Goal: Find contact information: Find contact information

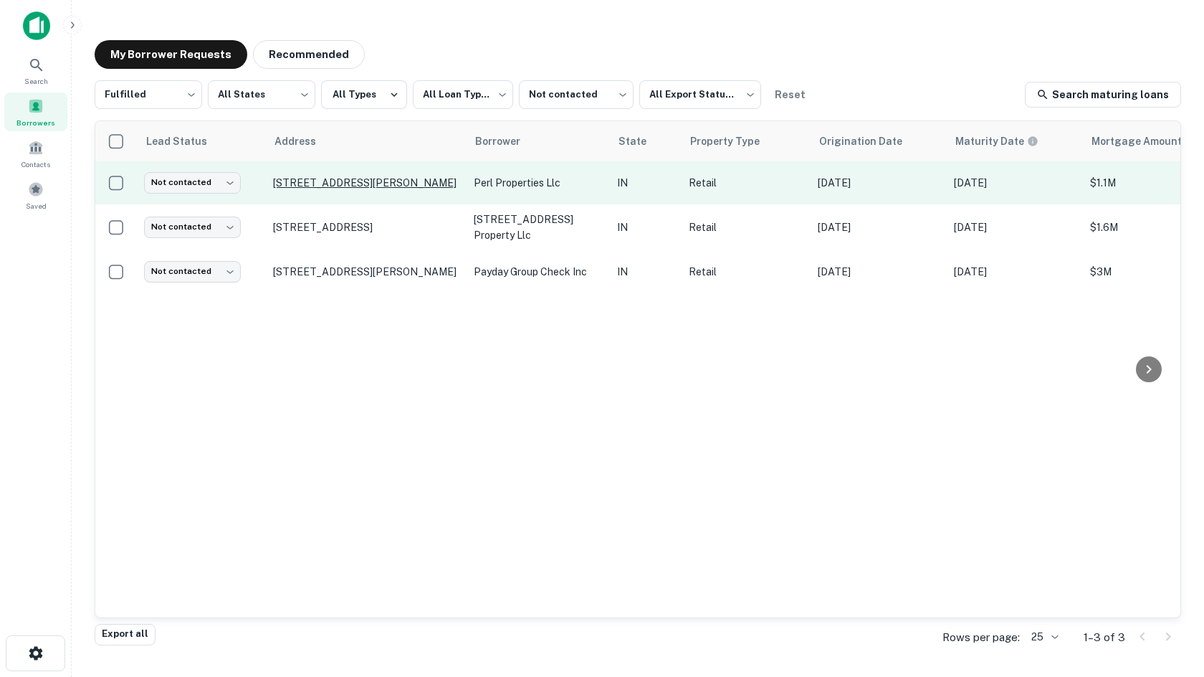
click at [386, 186] on p "[STREET_ADDRESS][PERSON_NAME]" at bounding box center [366, 182] width 186 height 13
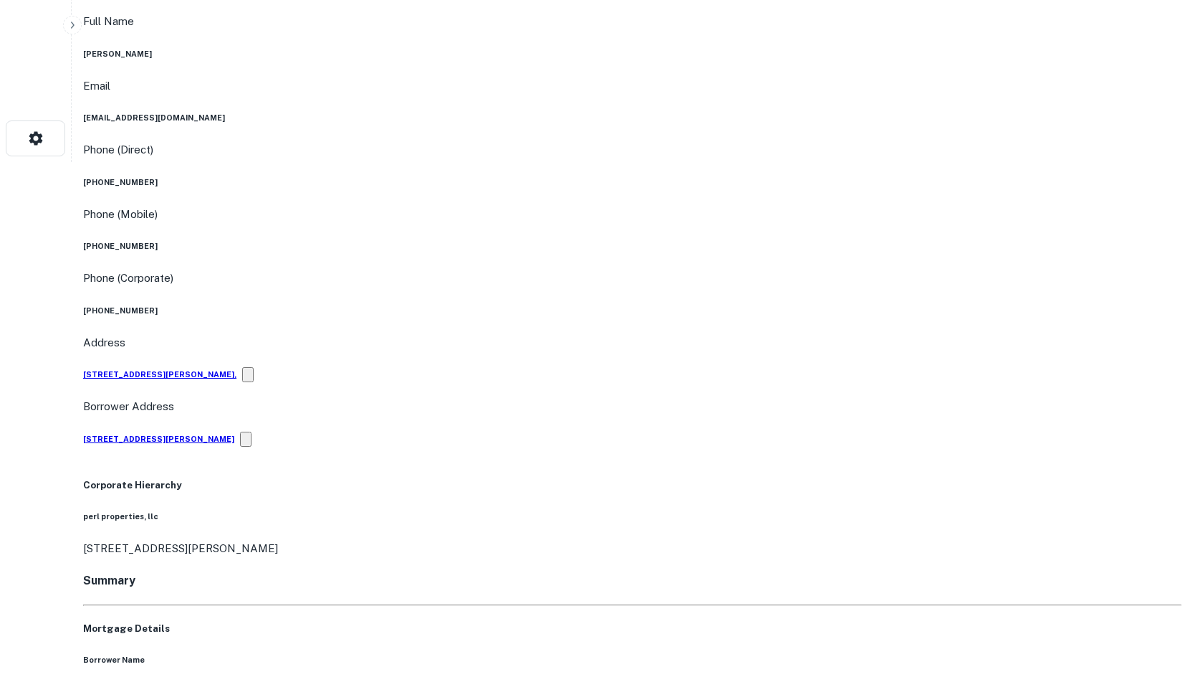
scroll to position [502, 0]
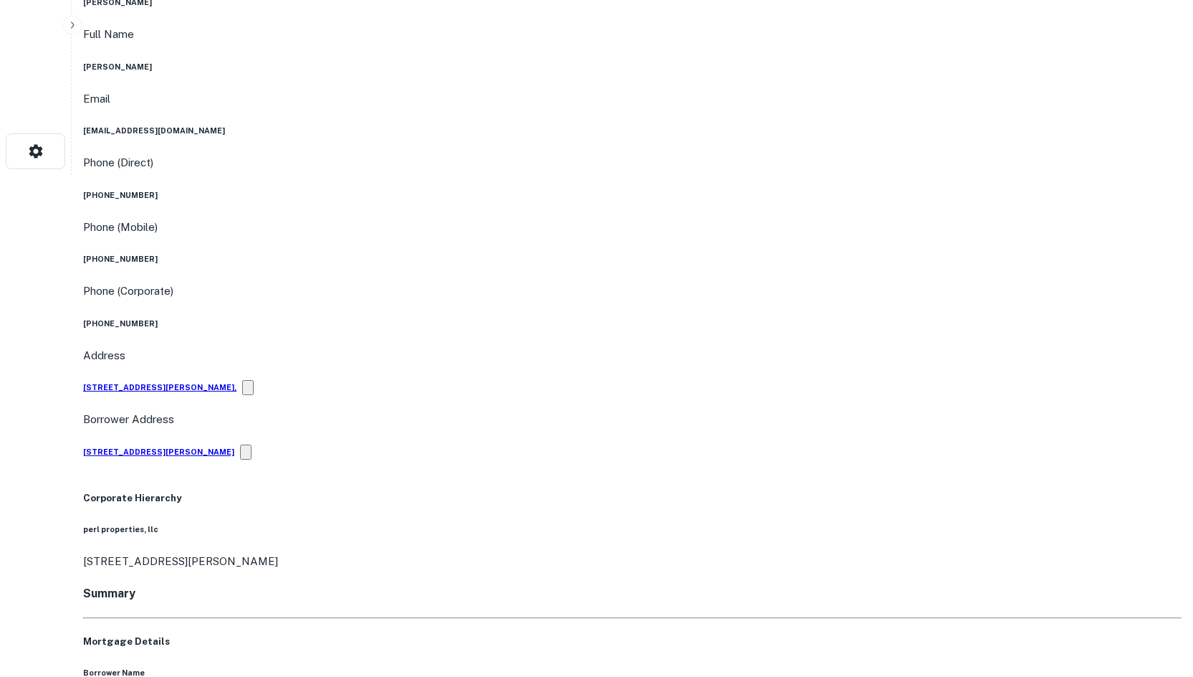
drag, startPoint x: 1145, startPoint y: 520, endPoint x: 925, endPoint y: 372, distance: 264.8
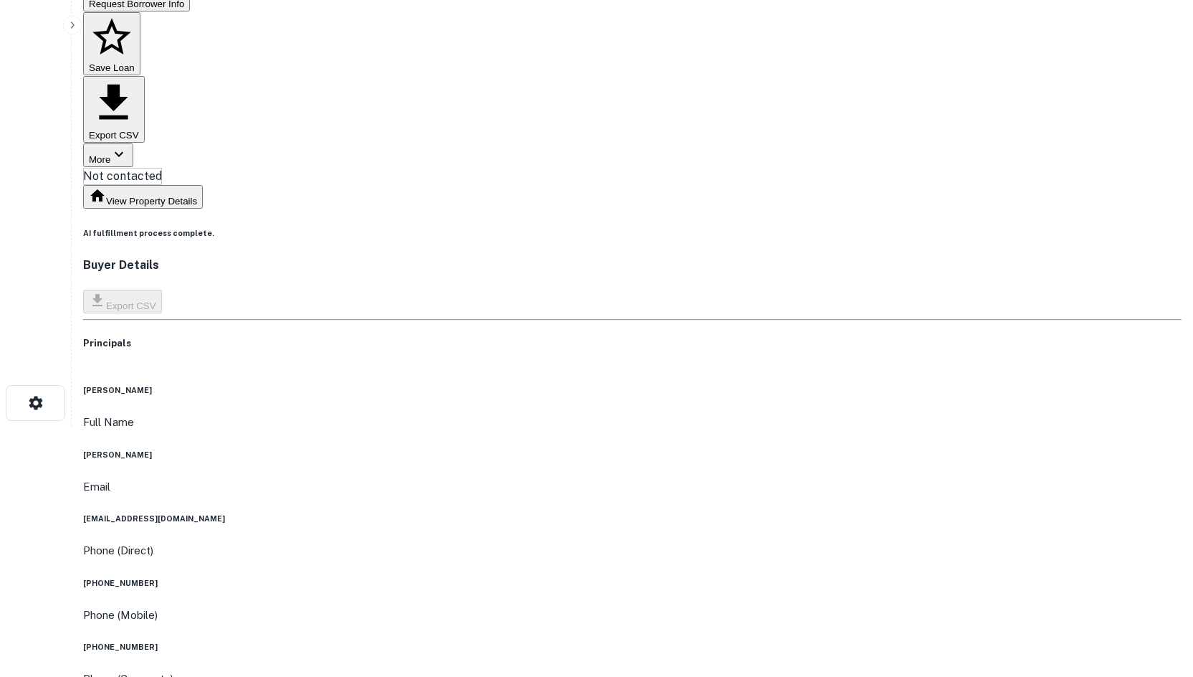
scroll to position [0, 0]
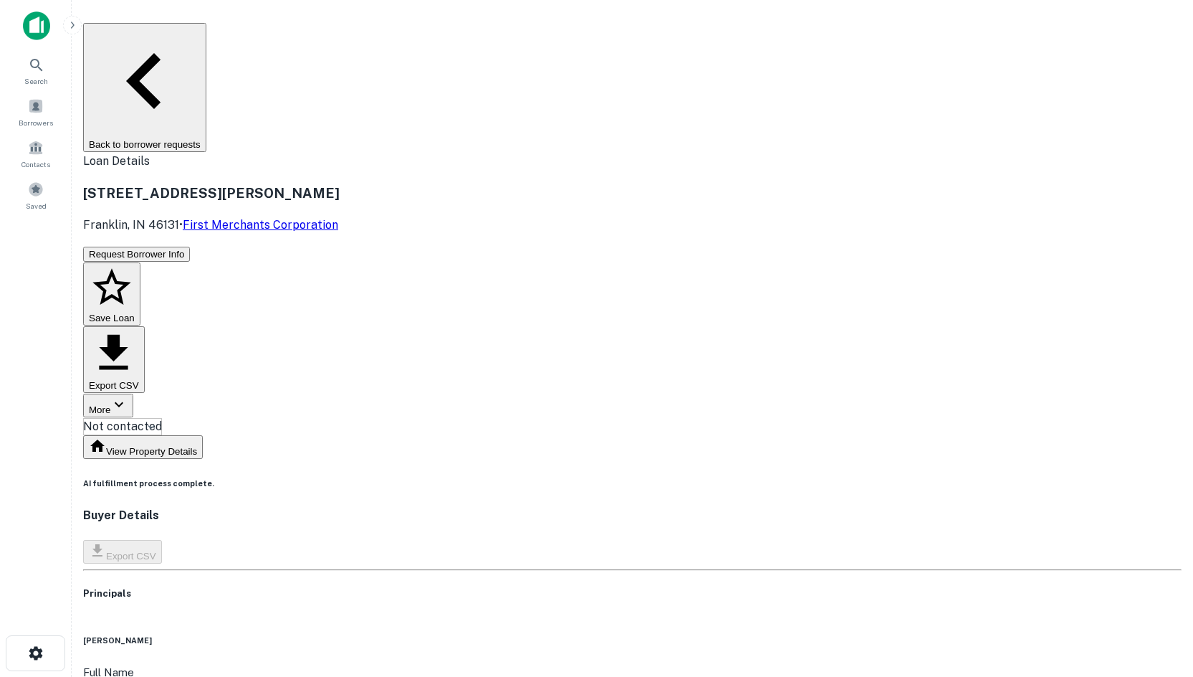
copy h6 "[PHONE_NUMBER]"
drag, startPoint x: 580, startPoint y: 492, endPoint x: 581, endPoint y: 477, distance: 14.4
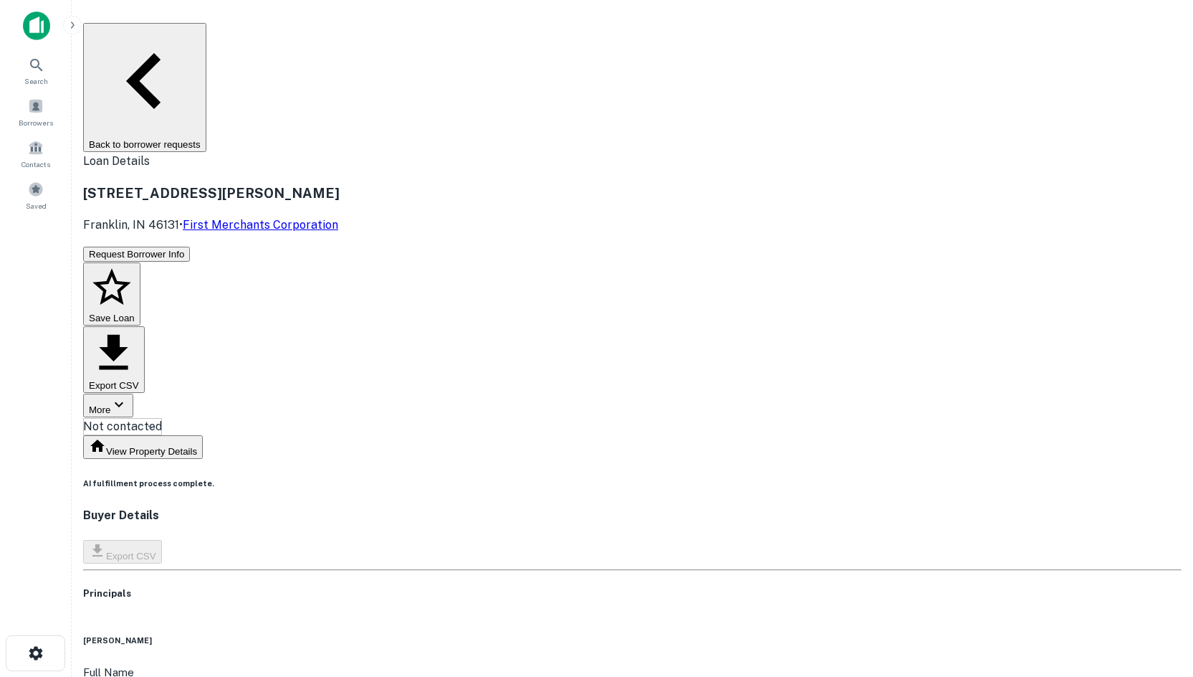
copy h6 "[PHONE_NUMBER]"
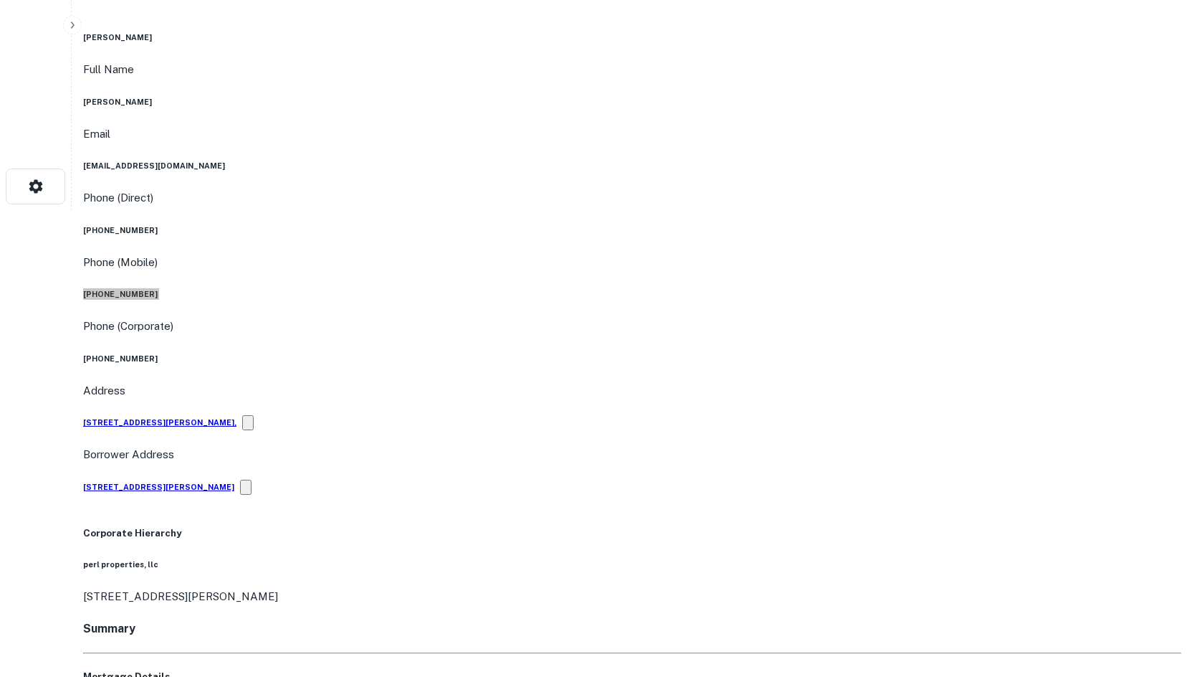
scroll to position [502, 0]
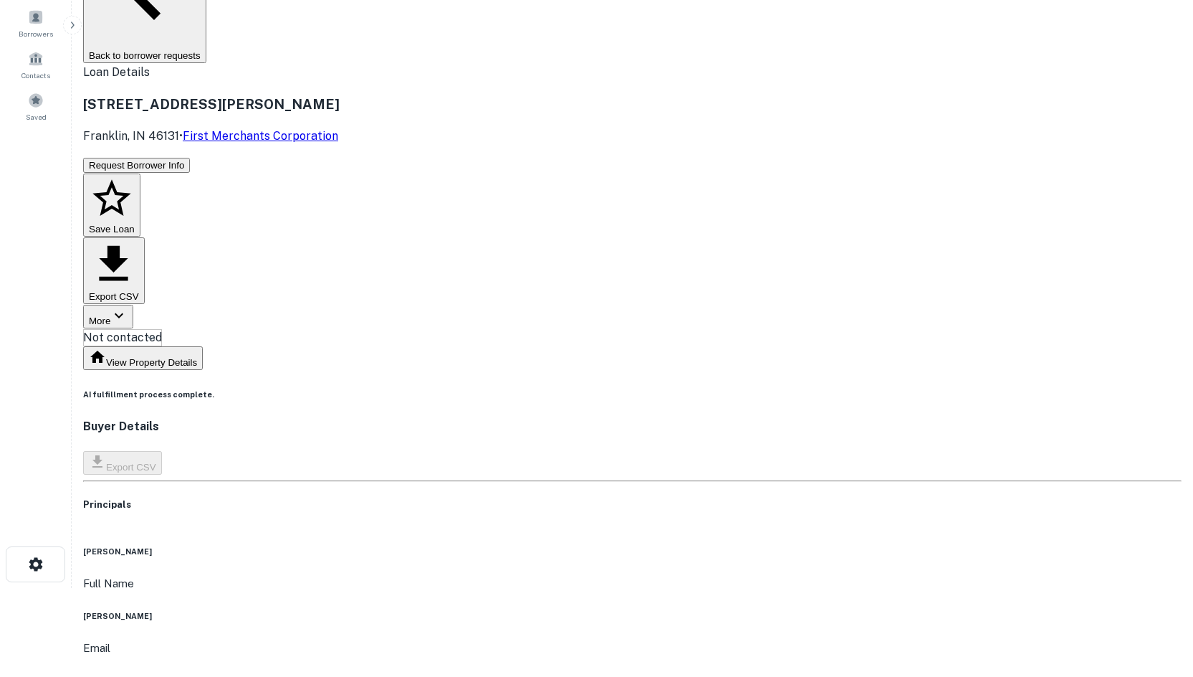
scroll to position [0, 0]
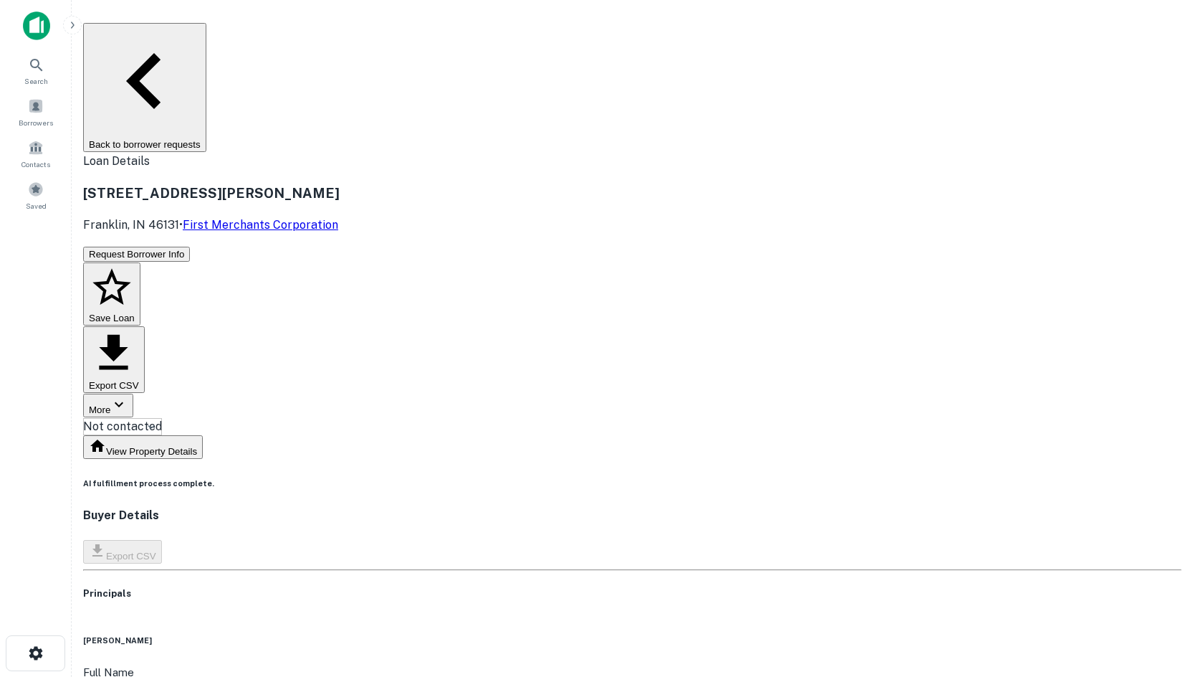
click at [535, 145] on body "Search Borrowers Contacts Saved Back to borrower requests Loan Details [STREET_…" at bounding box center [596, 338] width 1193 height 677
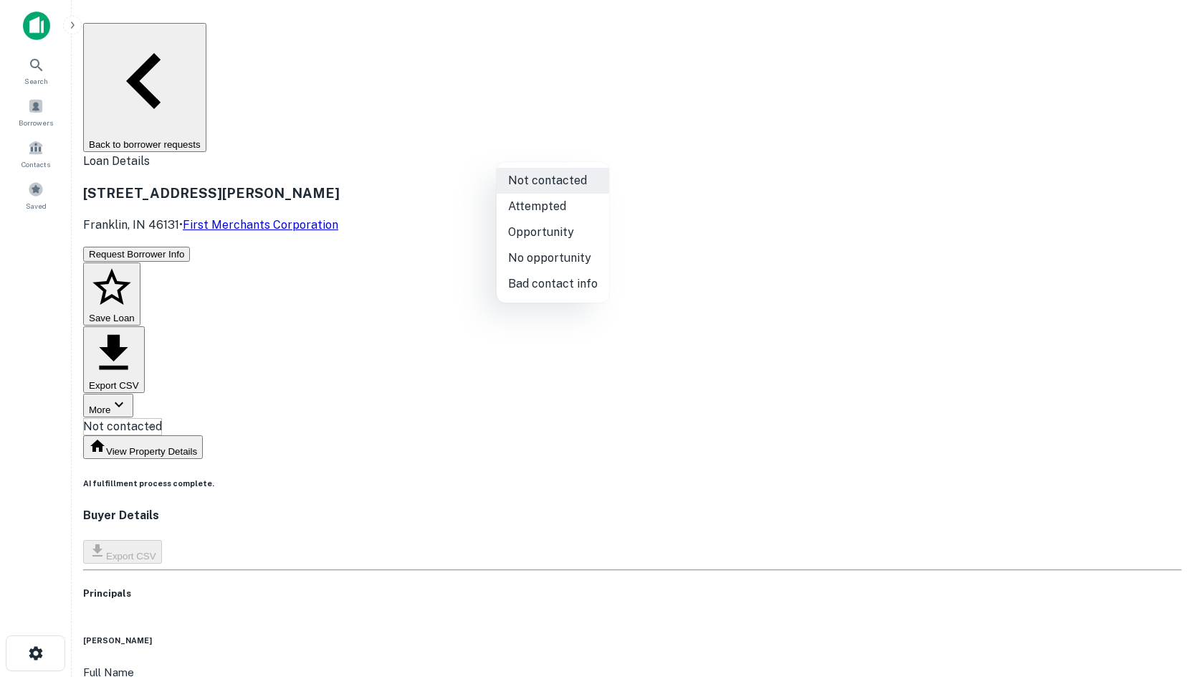
click at [544, 205] on li "Attempted" at bounding box center [553, 207] width 113 height 26
type input "*********"
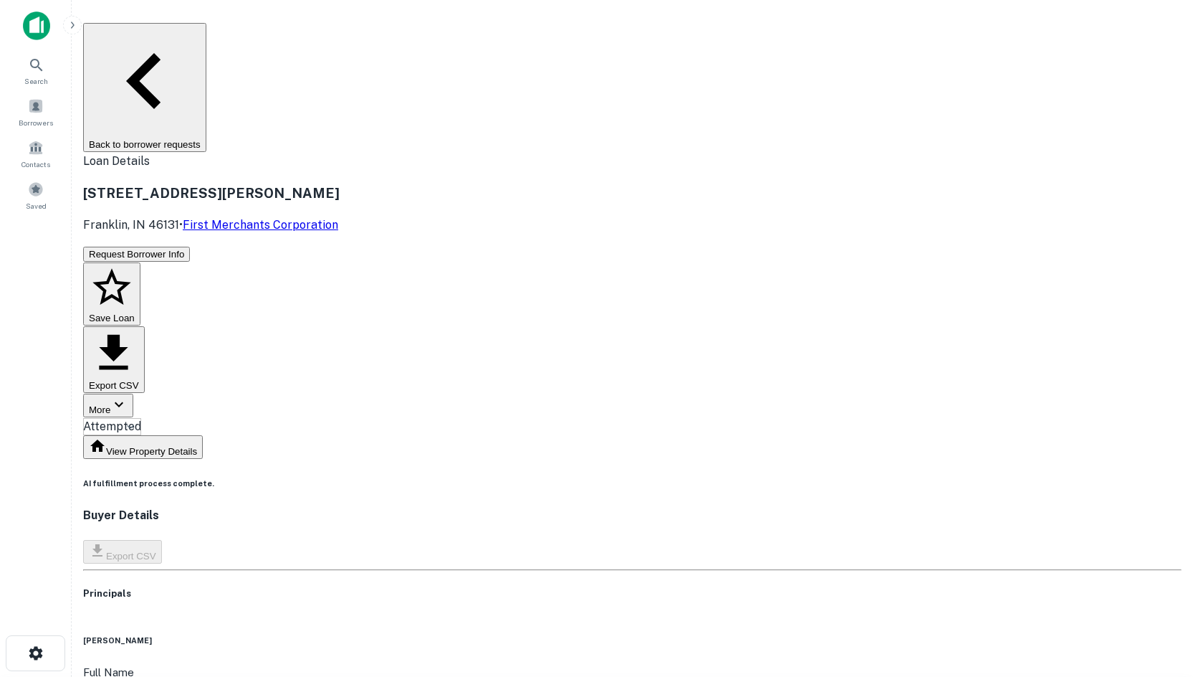
click at [206, 39] on button "Back to borrower requests" at bounding box center [144, 87] width 123 height 129
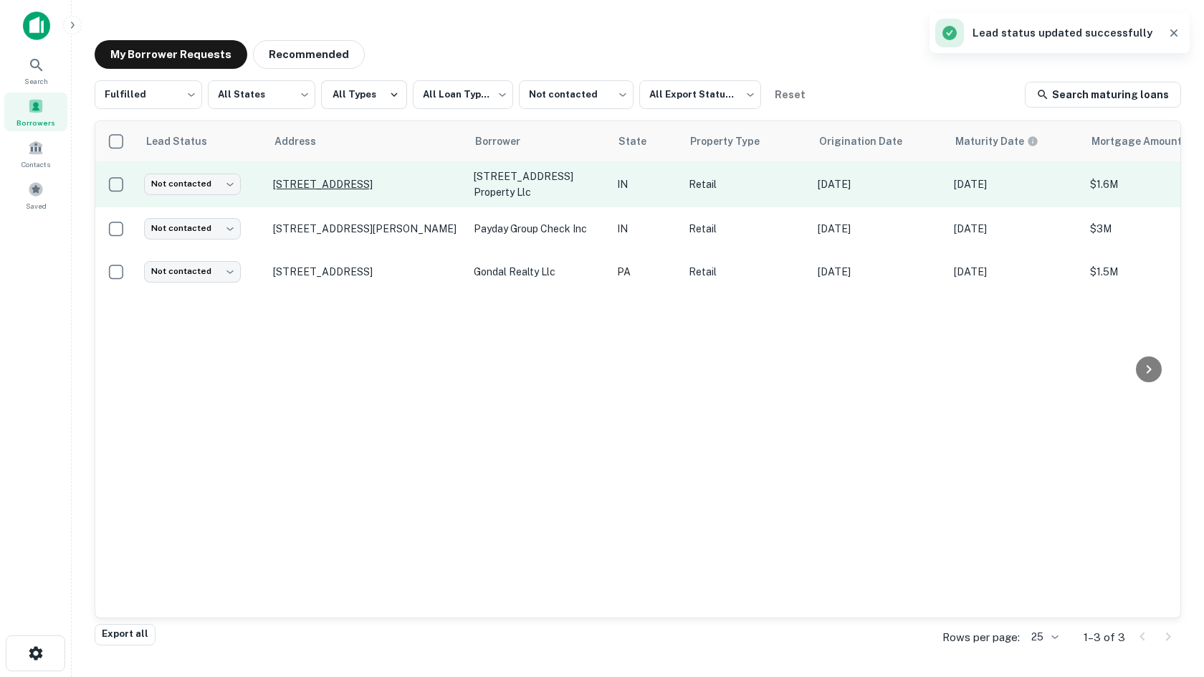
click at [304, 189] on p "[STREET_ADDRESS]" at bounding box center [366, 184] width 186 height 13
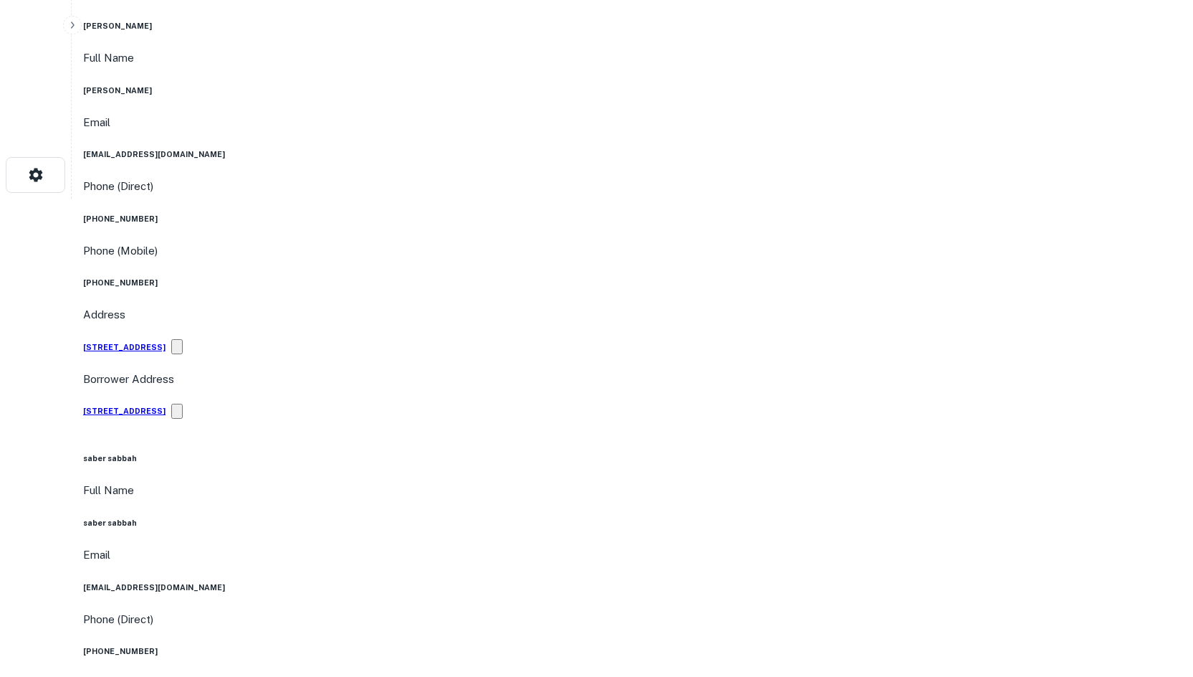
scroll to position [573, 0]
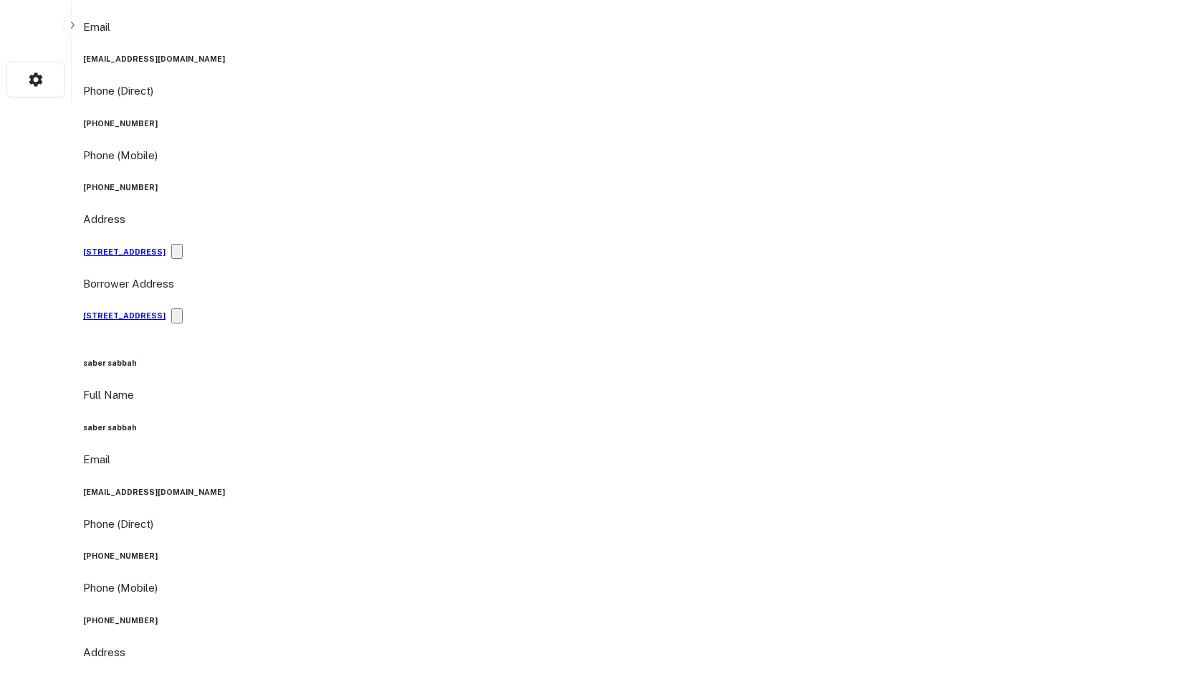
drag, startPoint x: 1143, startPoint y: 560, endPoint x: 894, endPoint y: 488, distance: 259.5
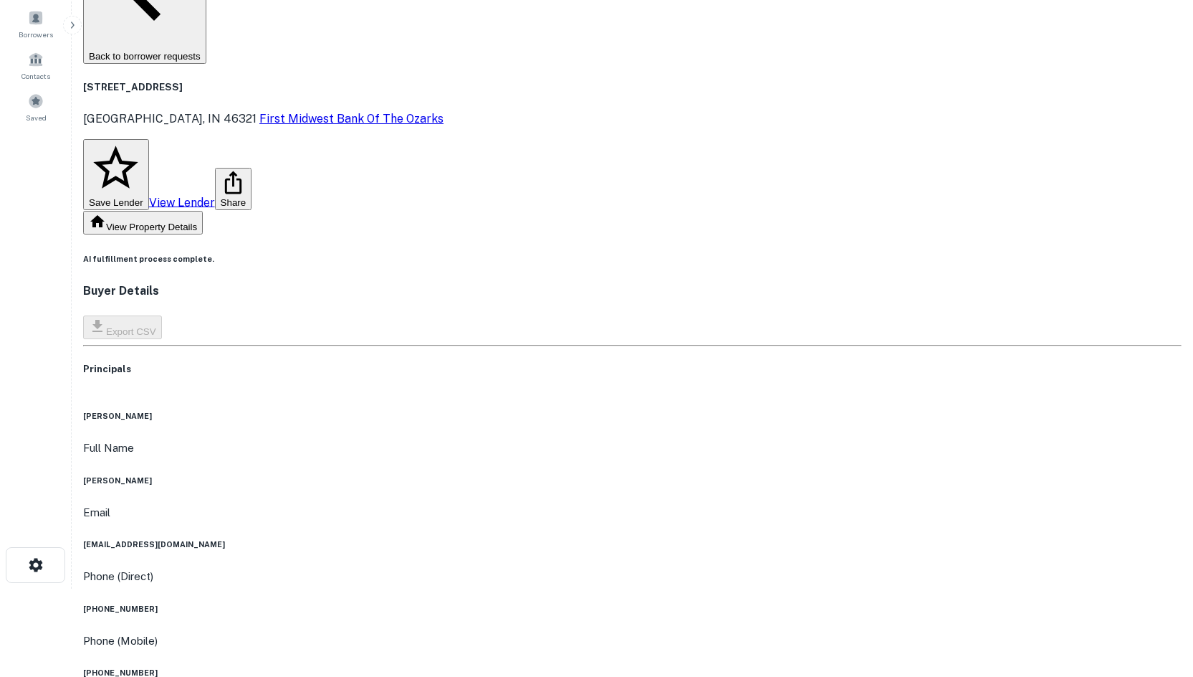
scroll to position [72, 0]
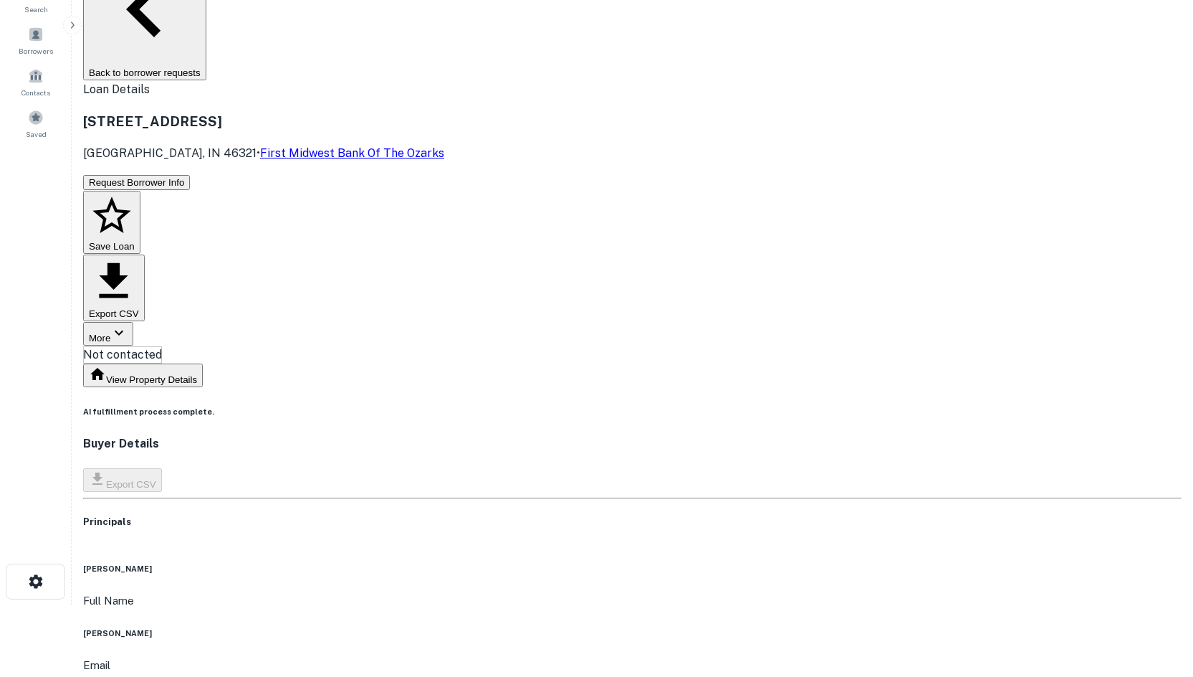
copy h6 "[PHONE_NUMBER]"
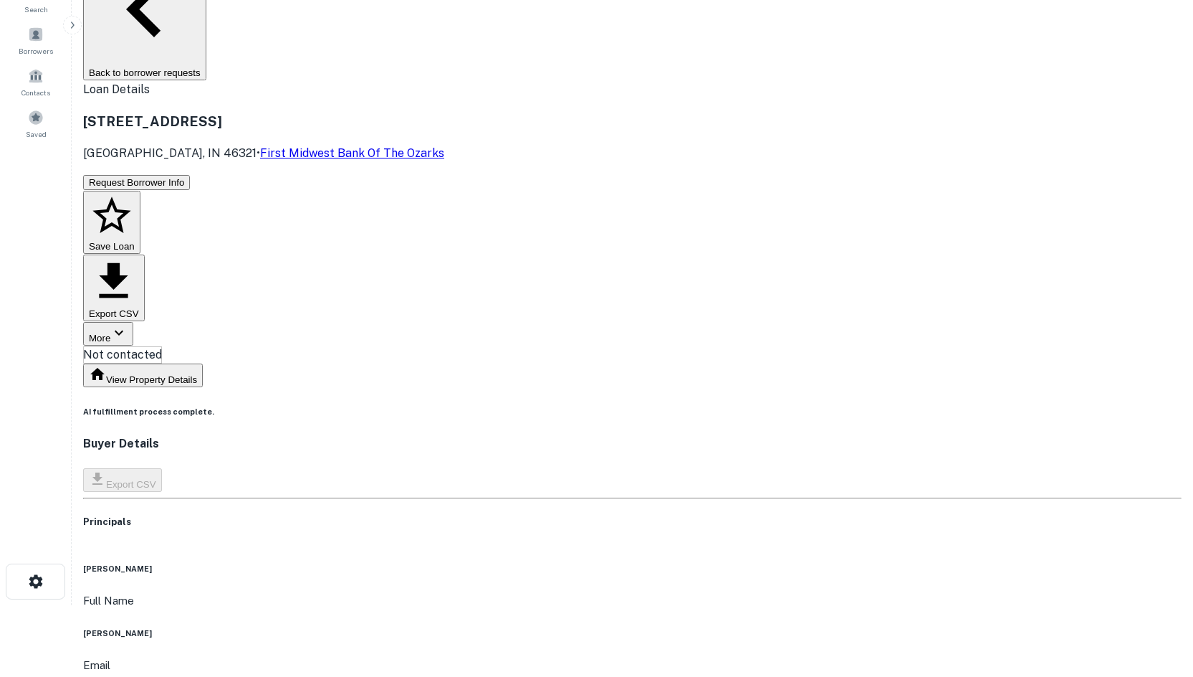
copy h6 "[PHONE_NUMBER]"
click at [577, 80] on body "Search Borrowers Contacts Saved Back to borrower requests Loan Details [STREET_…" at bounding box center [596, 266] width 1193 height 677
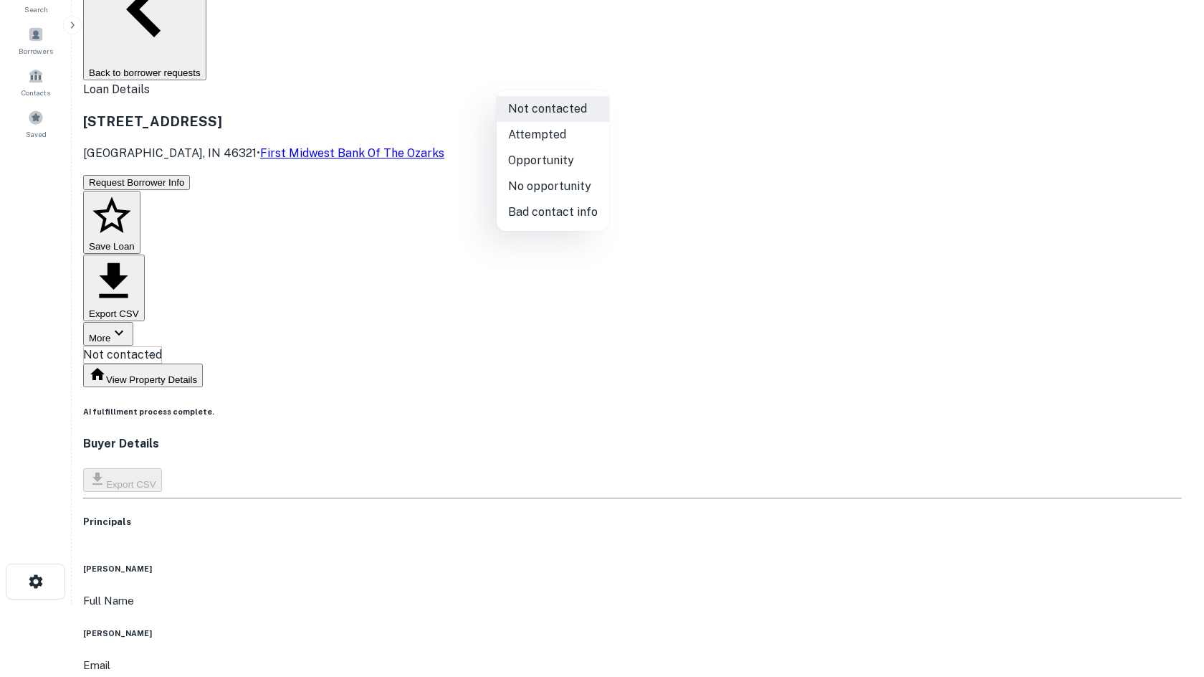
click at [579, 143] on li "Attempted" at bounding box center [553, 135] width 113 height 26
type input "*********"
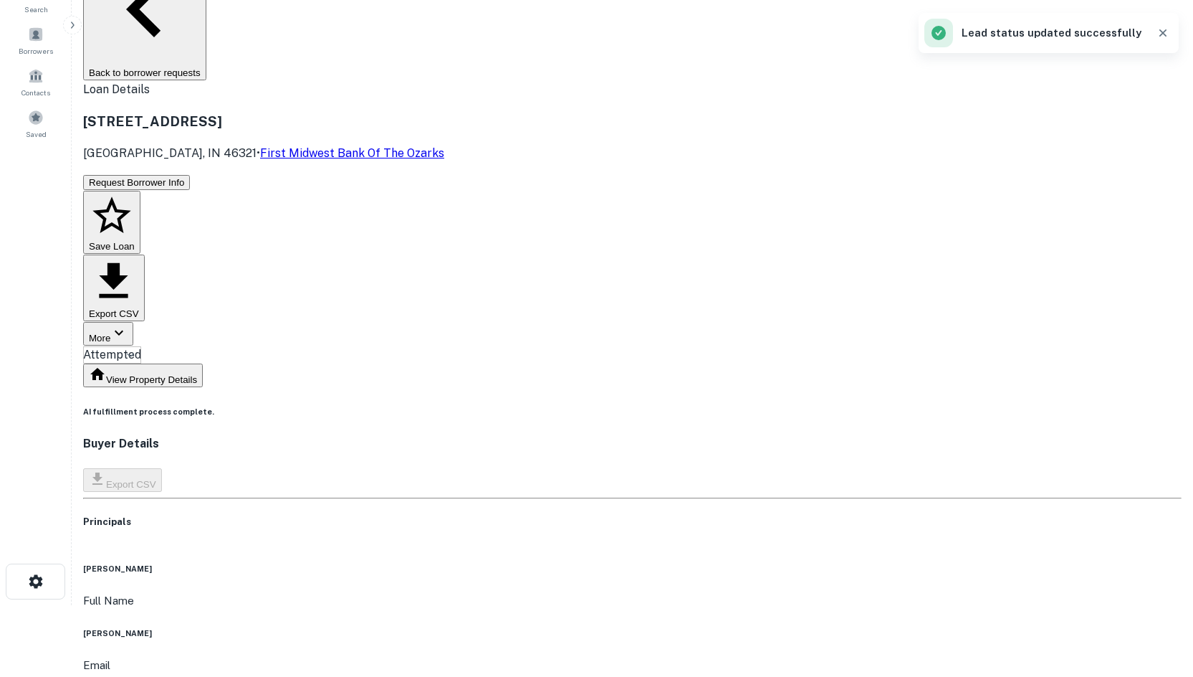
scroll to position [0, 0]
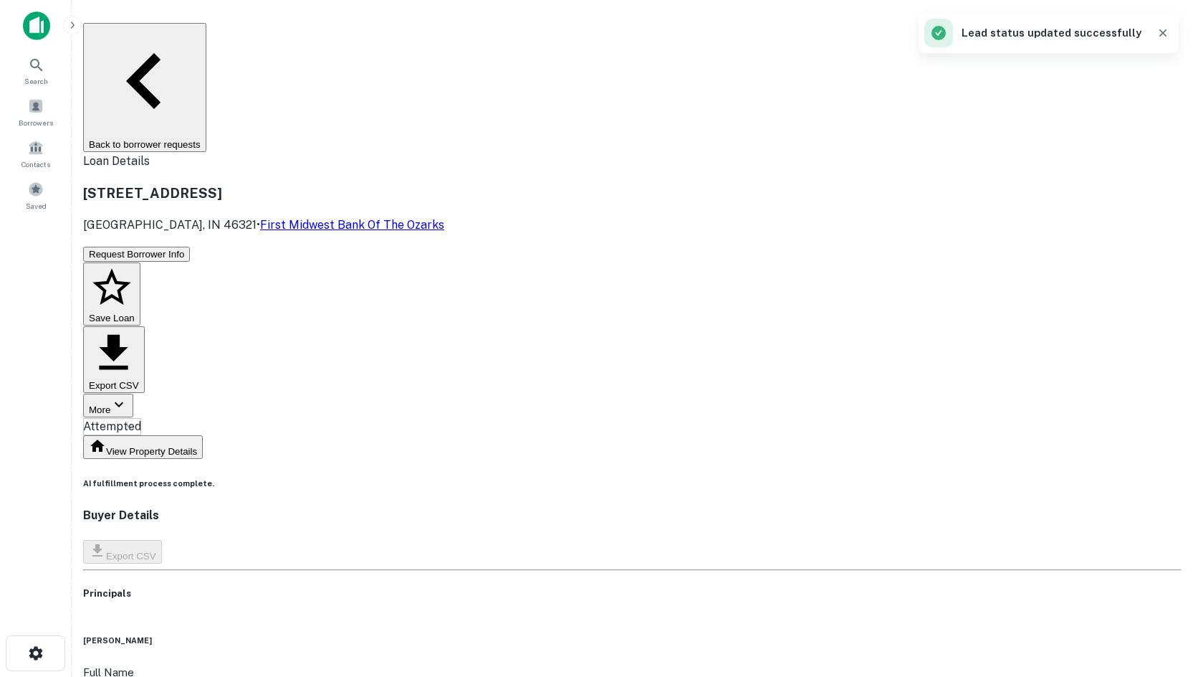
click at [156, 17] on main "Back to borrower requests Loan Details [STREET_ADDRESS] • First Midwest Bank Of…" at bounding box center [633, 338] width 1122 height 677
click at [201, 47] on button "Back to borrower requests" at bounding box center [144, 87] width 123 height 129
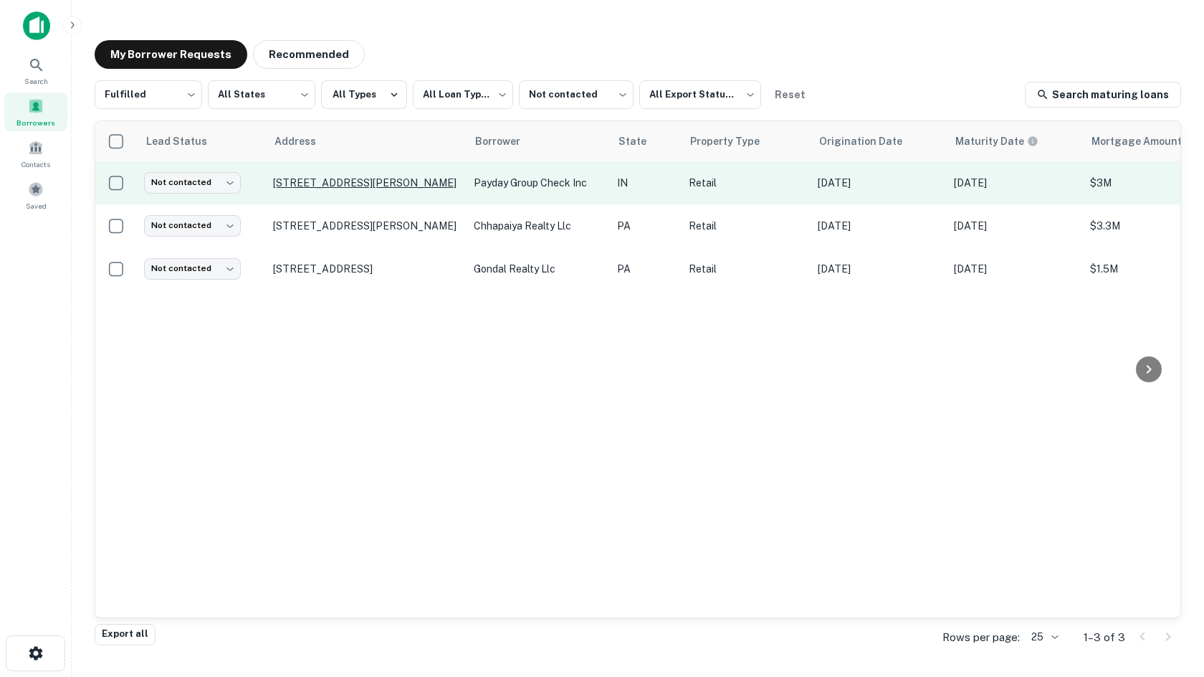
click at [324, 186] on p "[STREET_ADDRESS][PERSON_NAME]" at bounding box center [366, 182] width 186 height 13
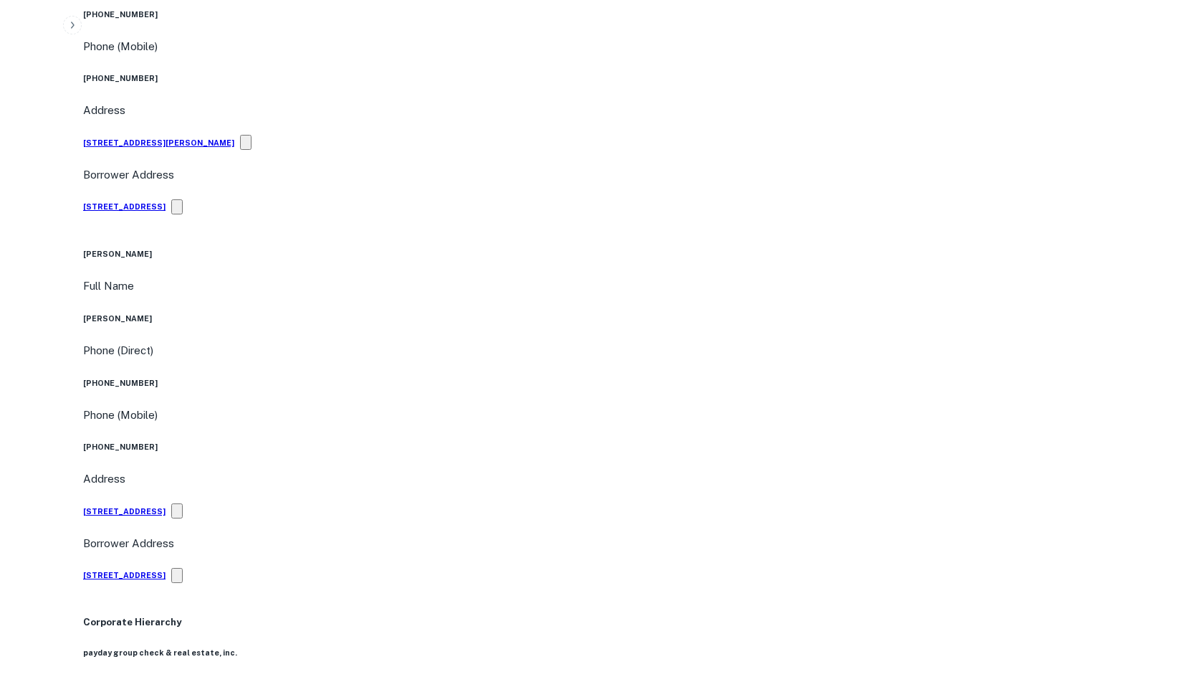
scroll to position [717, 0]
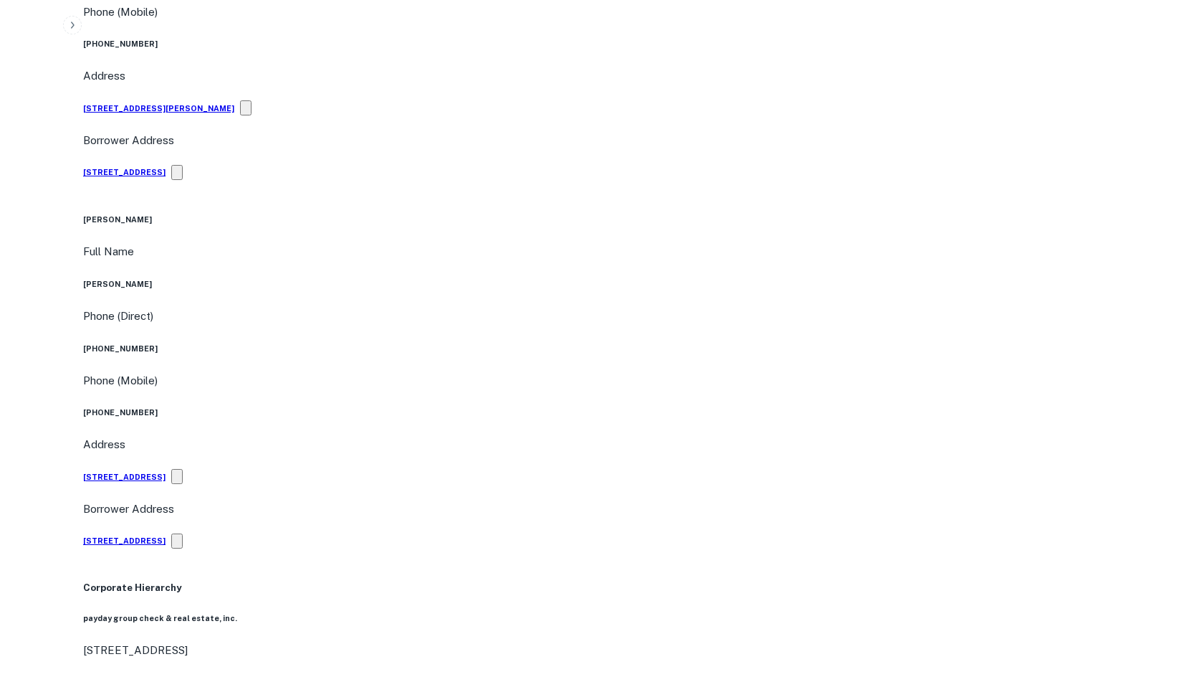
drag, startPoint x: 1151, startPoint y: 494, endPoint x: 887, endPoint y: 378, distance: 287.9
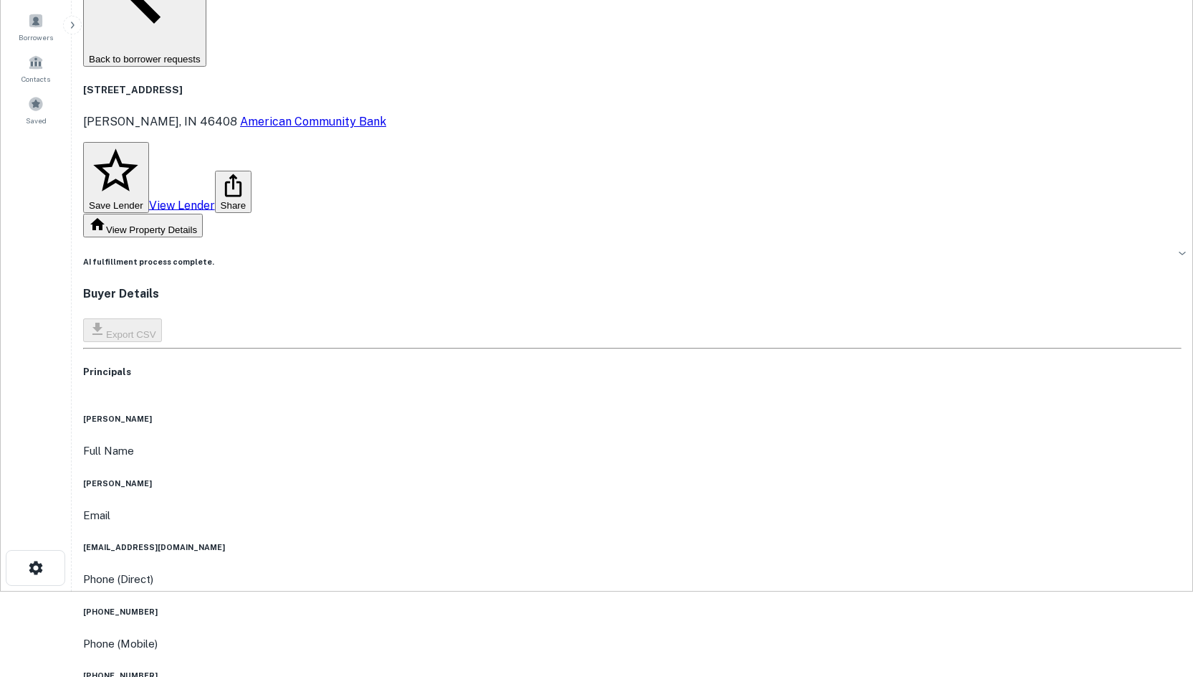
scroll to position [72, 0]
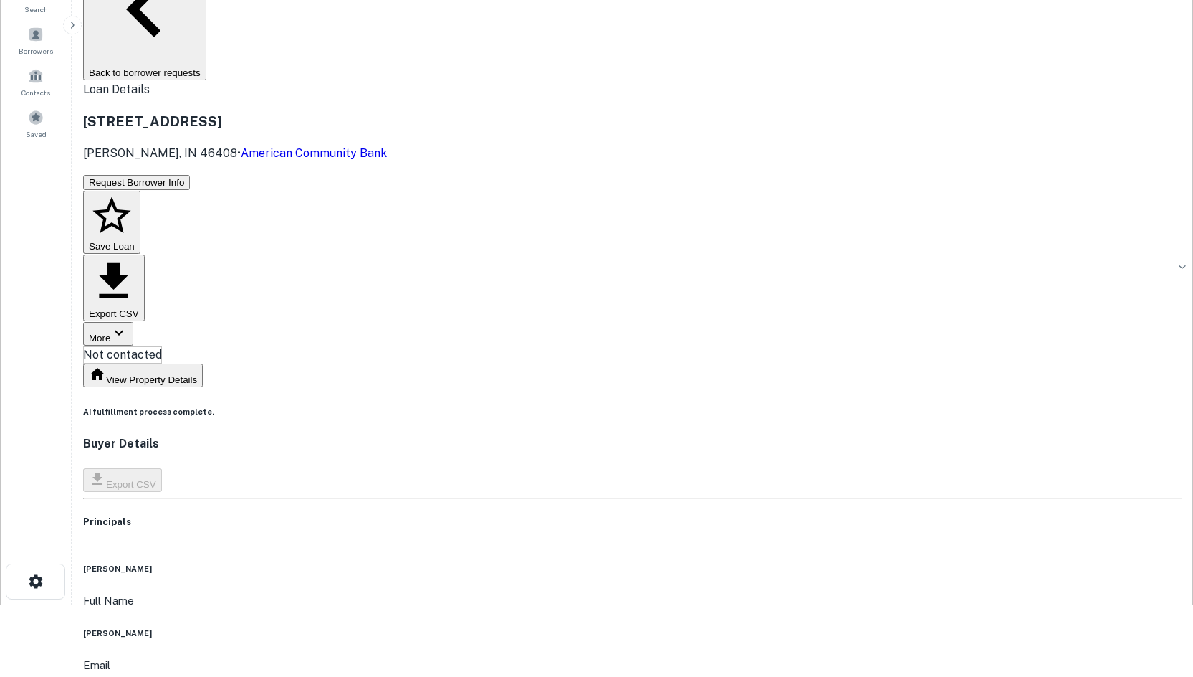
copy h6 "[PHONE_NUMBER]"
click at [613, 627] on h6 "[PERSON_NAME]" at bounding box center [632, 632] width 1099 height 11
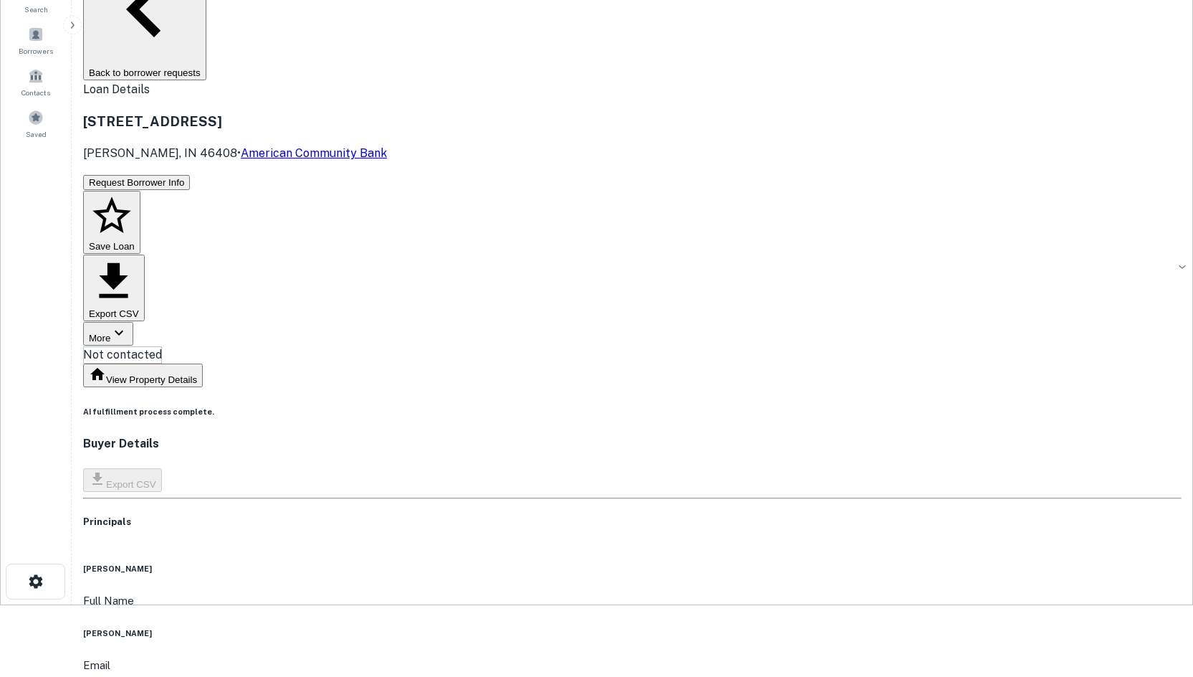
click at [613, 627] on h6 "[PERSON_NAME]" at bounding box center [632, 632] width 1099 height 11
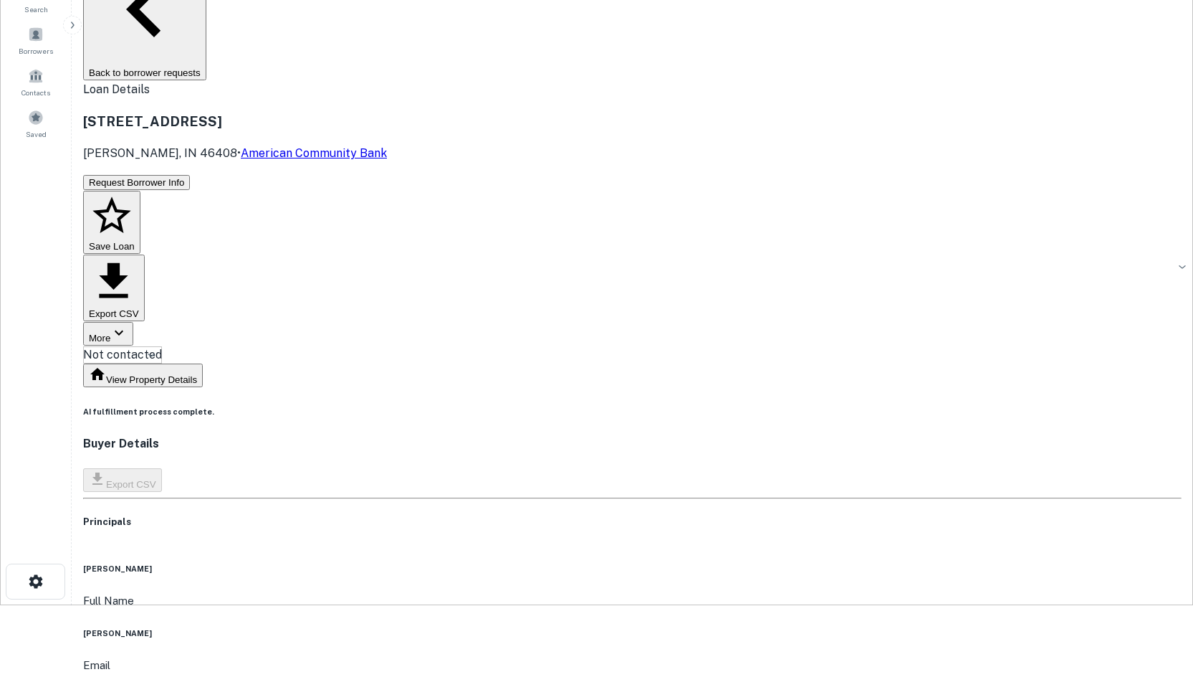
copy h6 "[PHONE_NUMBER]"
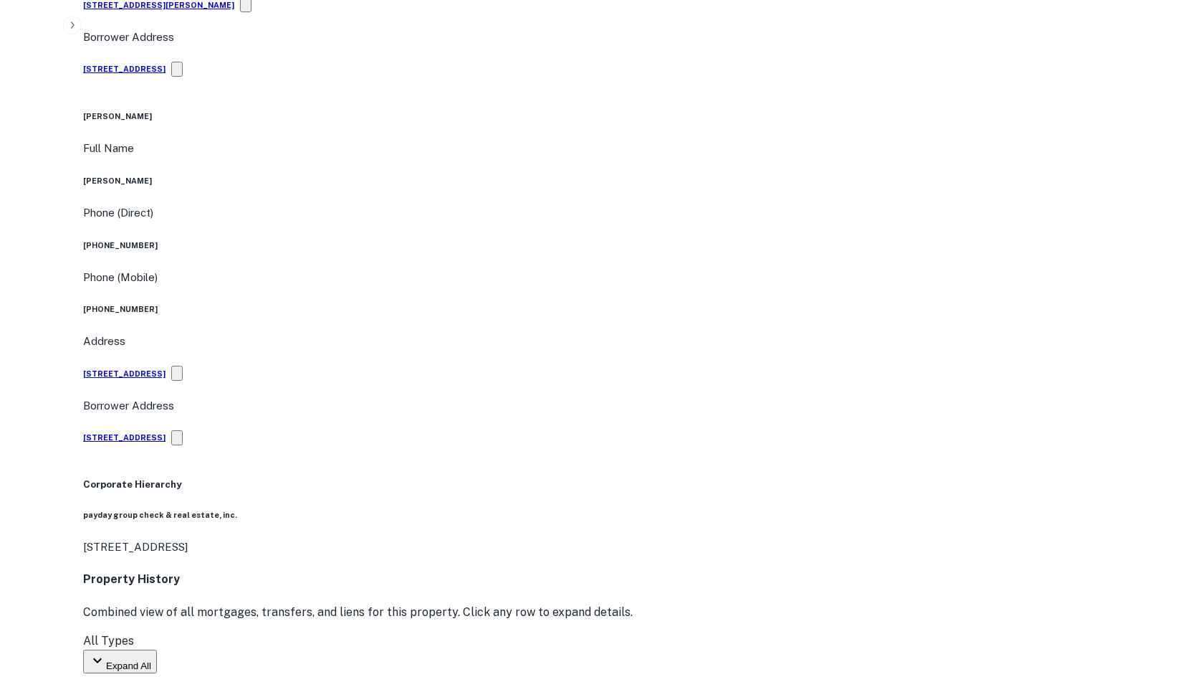
scroll to position [860, 0]
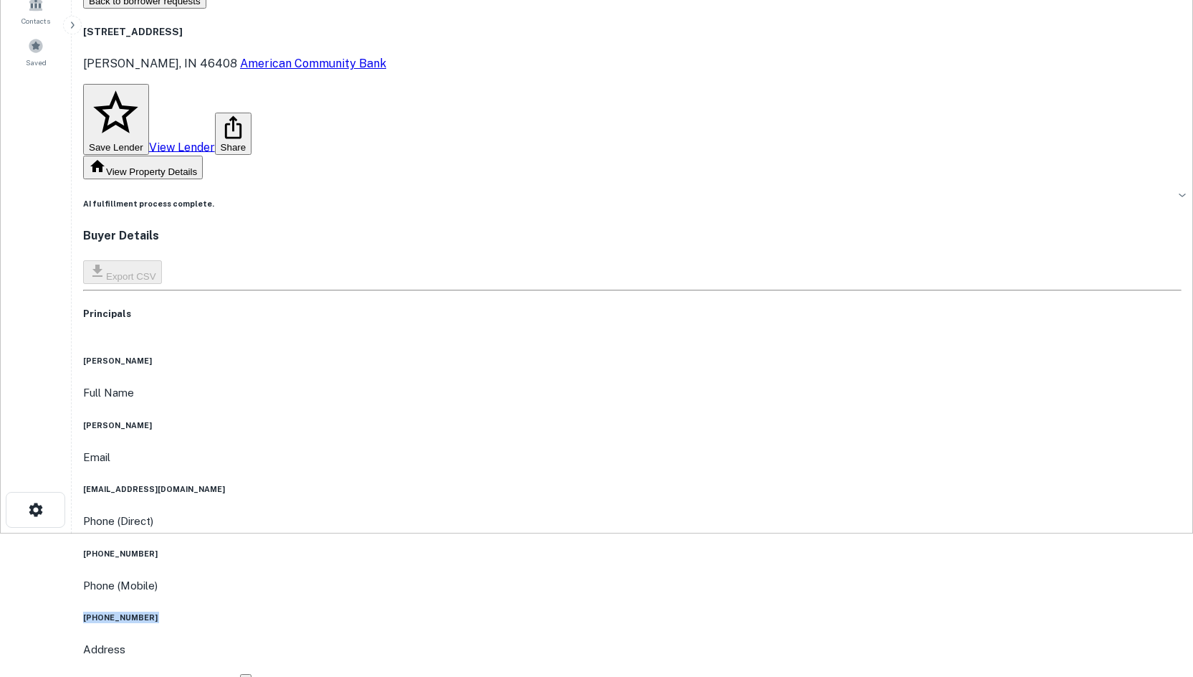
scroll to position [0, 0]
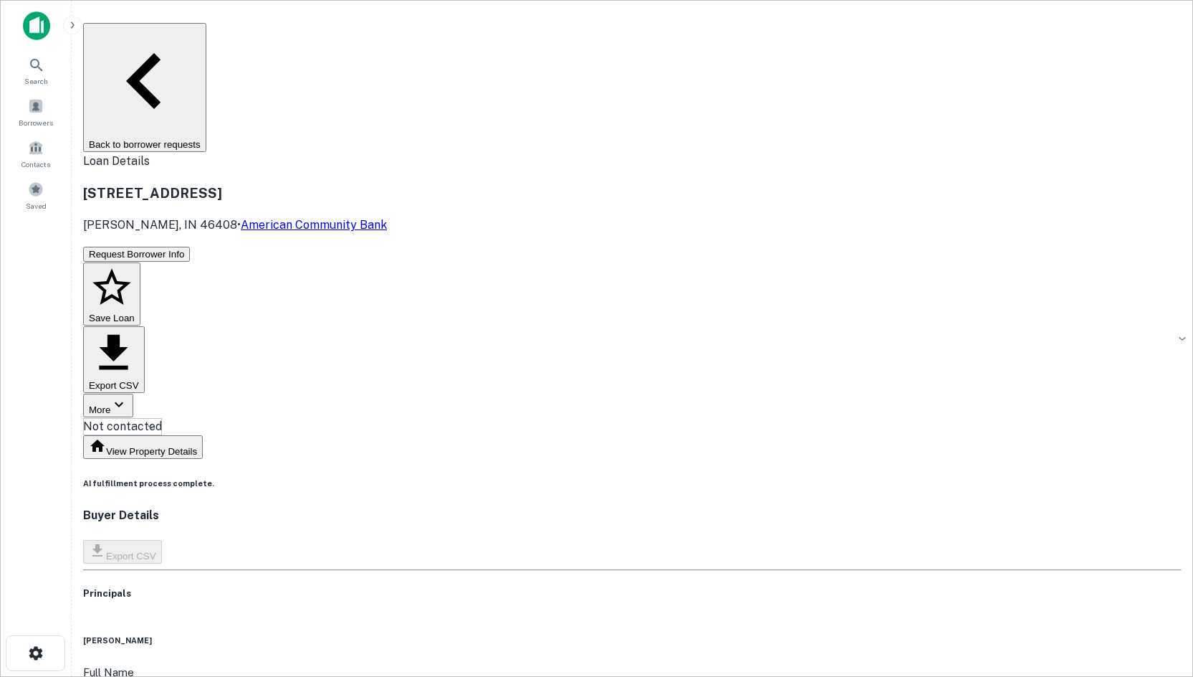
click at [156, 47] on button "Back to borrower requests" at bounding box center [144, 87] width 123 height 129
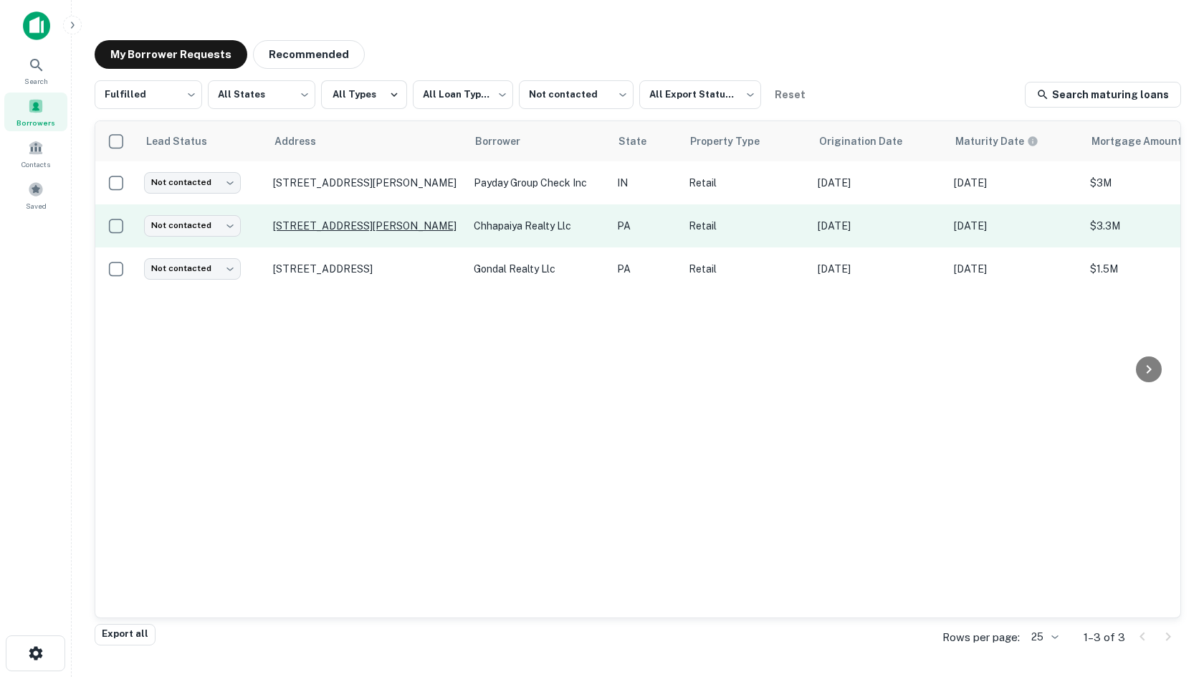
click at [372, 224] on p "[STREET_ADDRESS][PERSON_NAME]" at bounding box center [366, 225] width 186 height 13
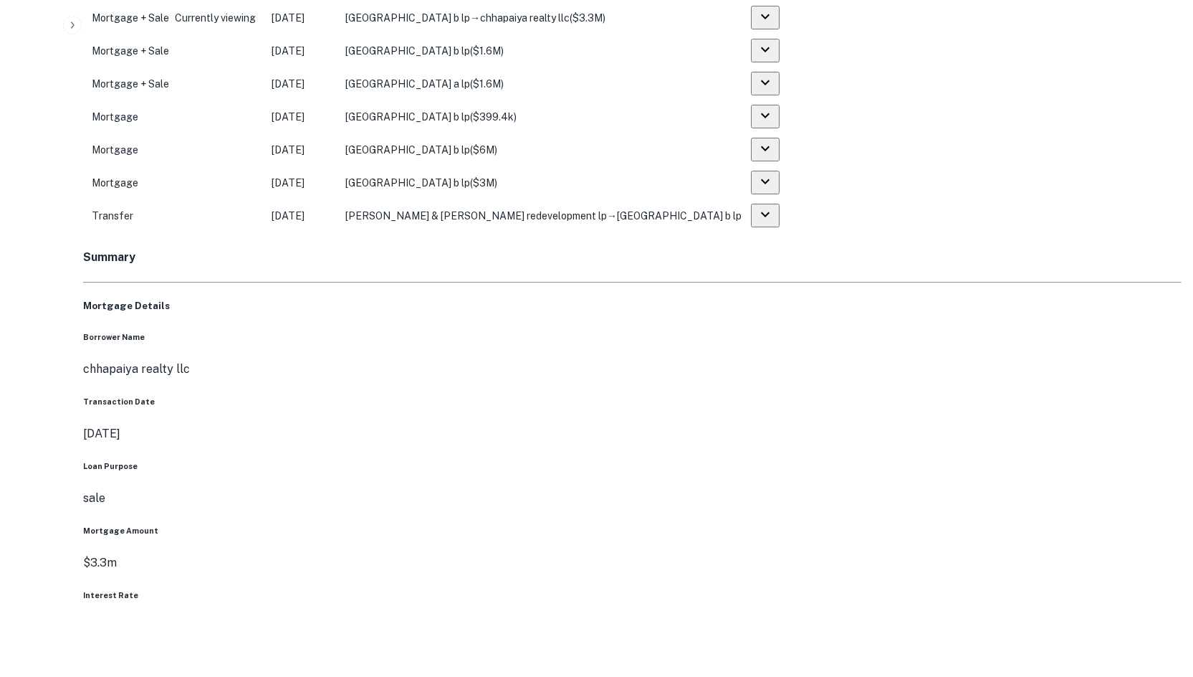
scroll to position [1148, 0]
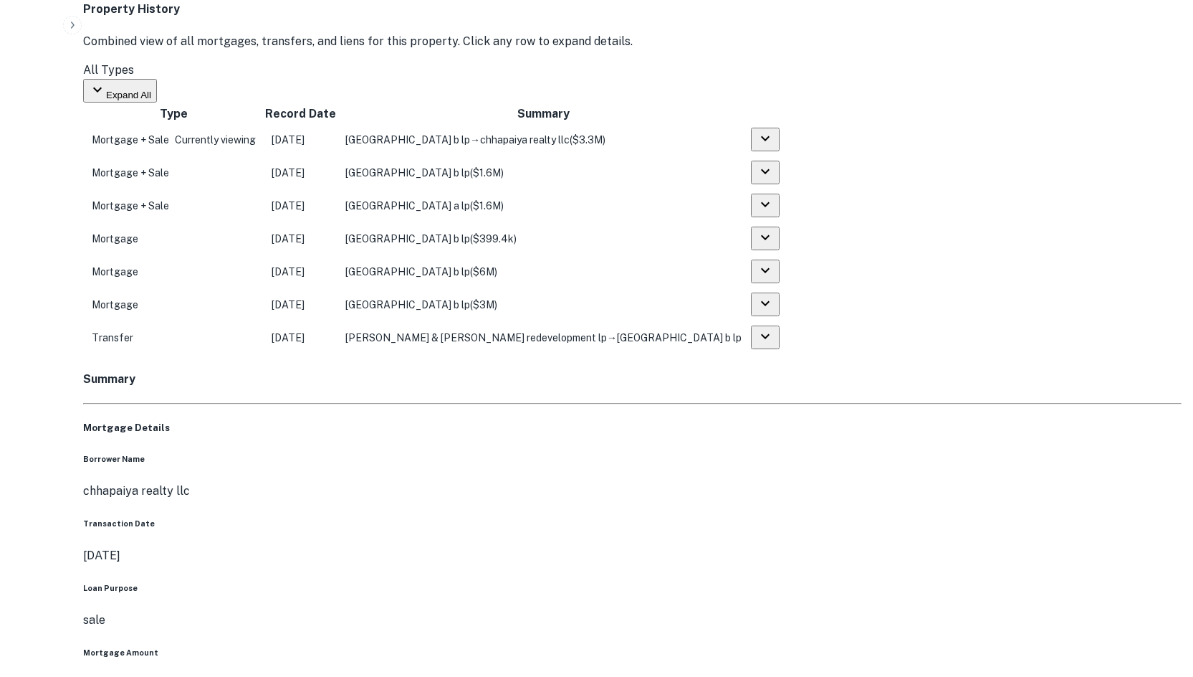
drag, startPoint x: 1137, startPoint y: 395, endPoint x: 826, endPoint y: 287, distance: 330.0
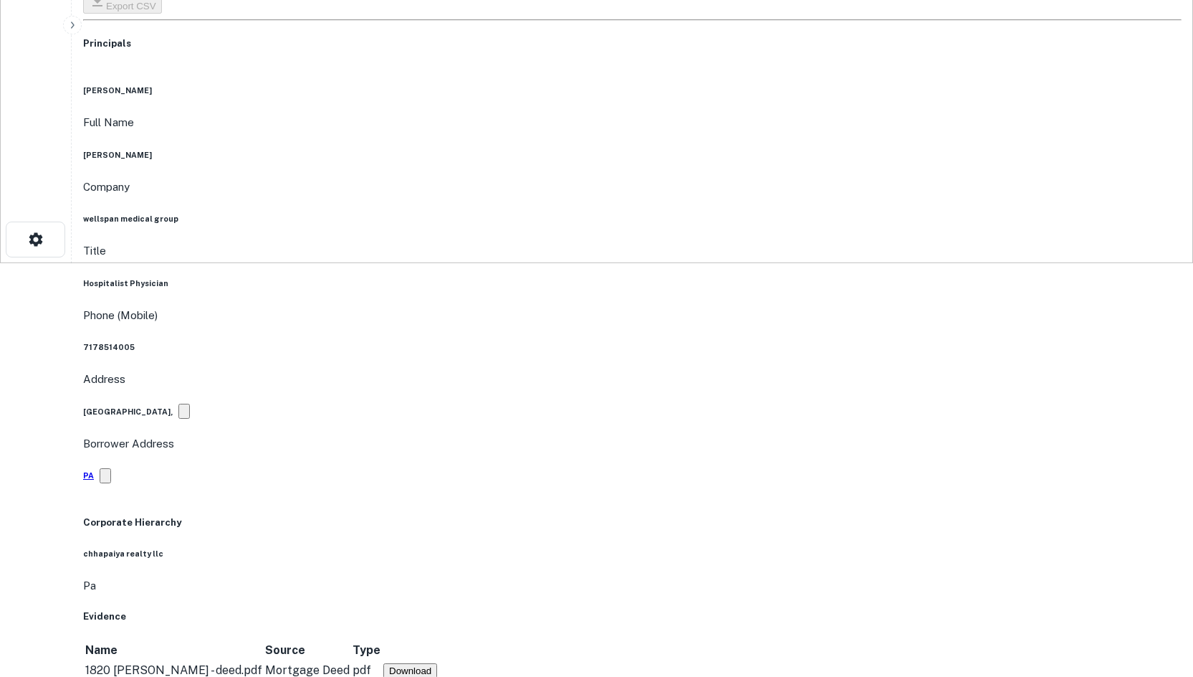
scroll to position [216, 0]
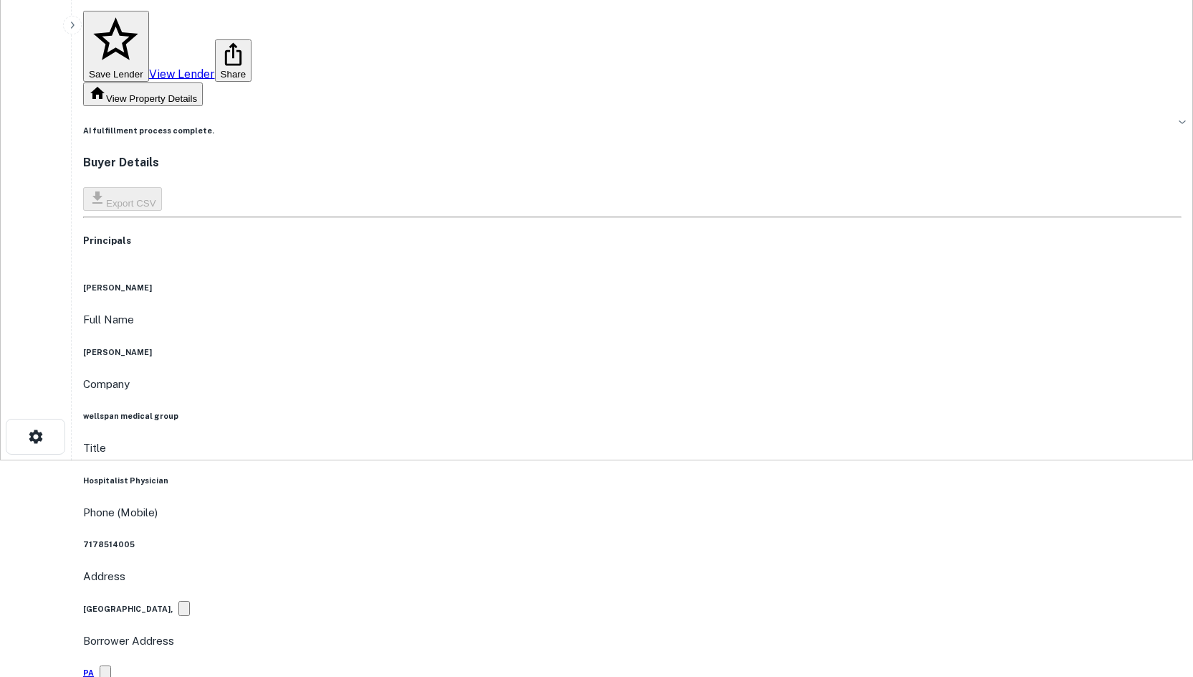
click at [579, 538] on h6 "7178514005" at bounding box center [632, 543] width 1099 height 11
copy h6 "7178514005"
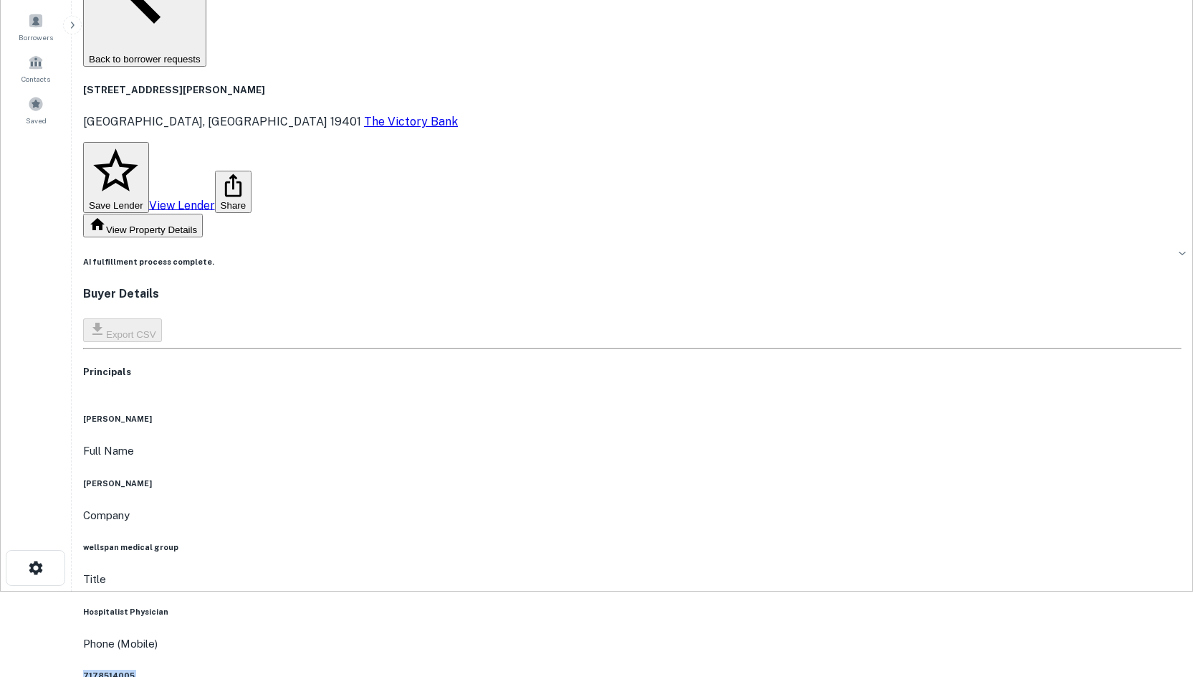
scroll to position [73, 0]
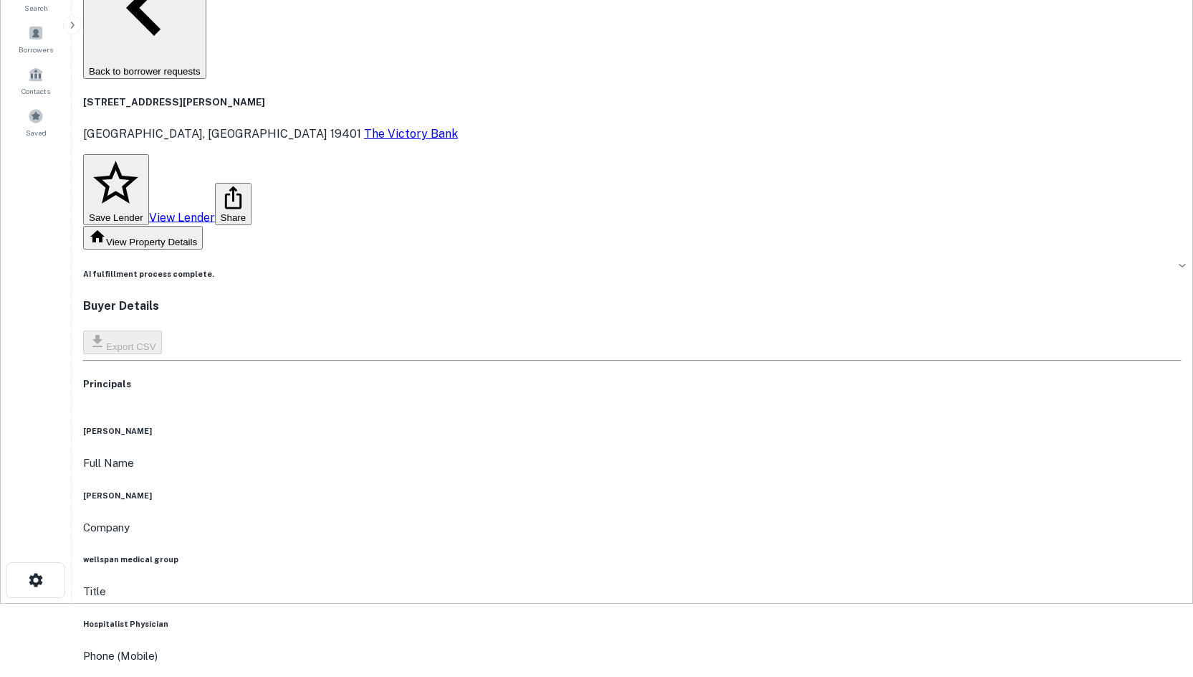
click at [558, 454] on div "Full Name [PERSON_NAME]" at bounding box center [632, 477] width 1099 height 47
click at [581, 489] on h6 "[PERSON_NAME]" at bounding box center [632, 494] width 1099 height 11
click at [579, 489] on h6 "[PERSON_NAME]" at bounding box center [632, 494] width 1099 height 11
click at [575, 489] on h6 "[PERSON_NAME]" at bounding box center [632, 494] width 1099 height 11
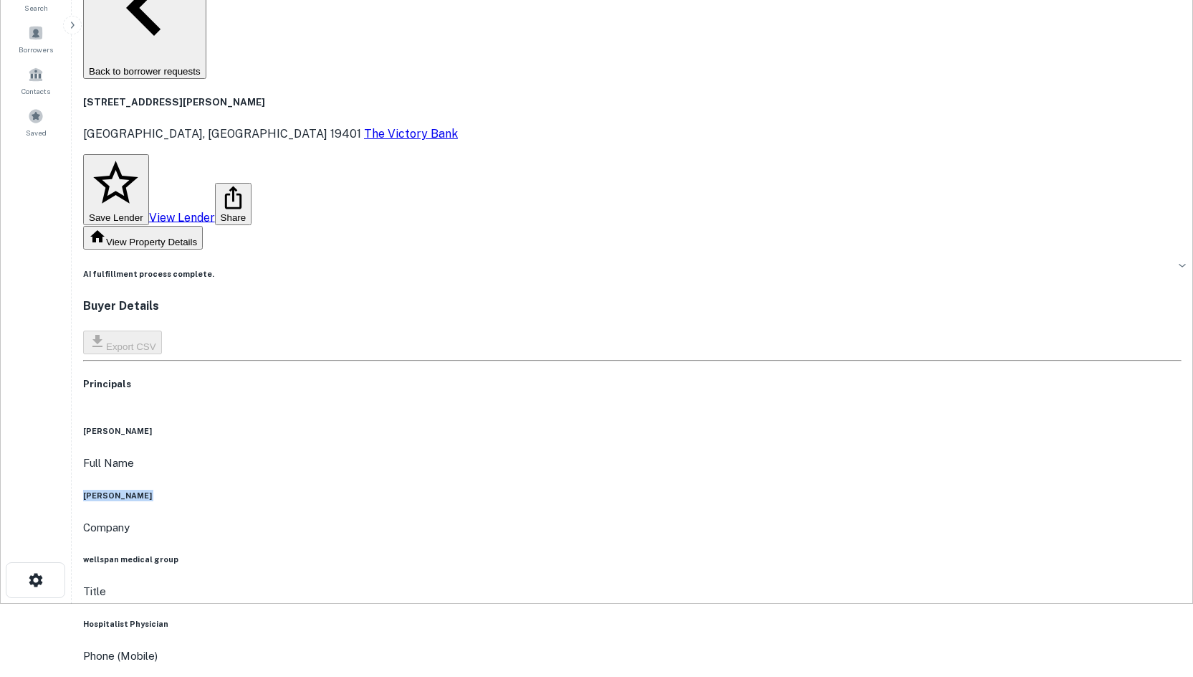
click at [575, 489] on h6 "[PERSON_NAME]" at bounding box center [632, 494] width 1099 height 11
copy h6 "[PERSON_NAME]"
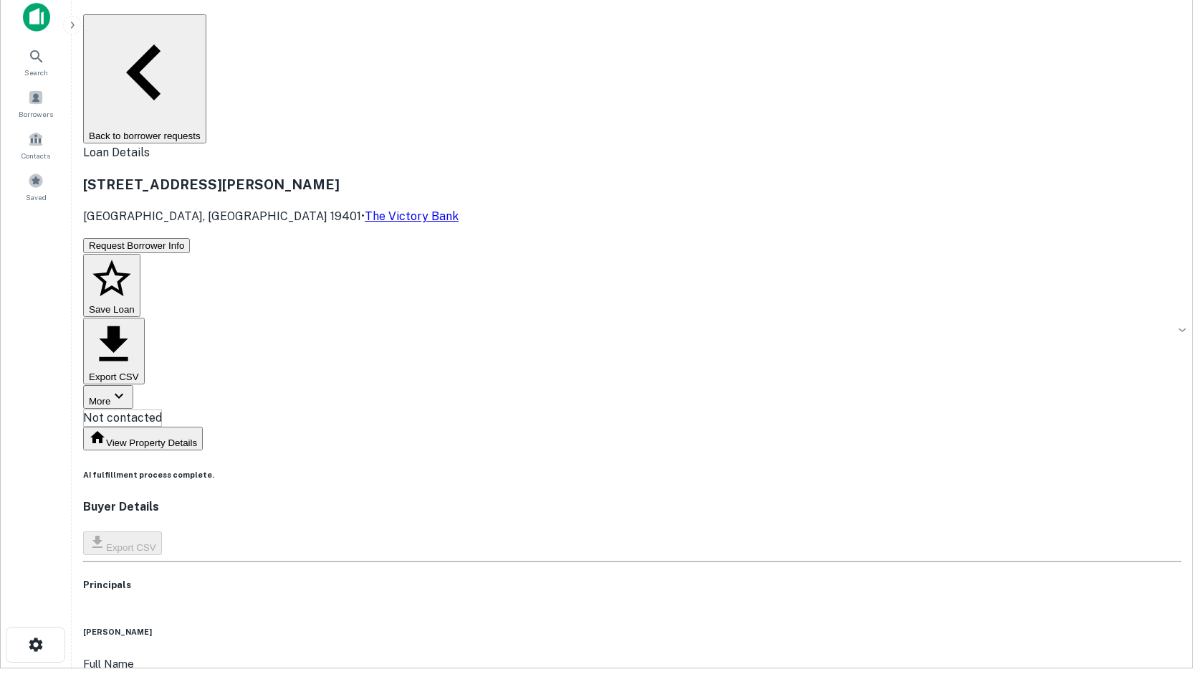
scroll to position [0, 0]
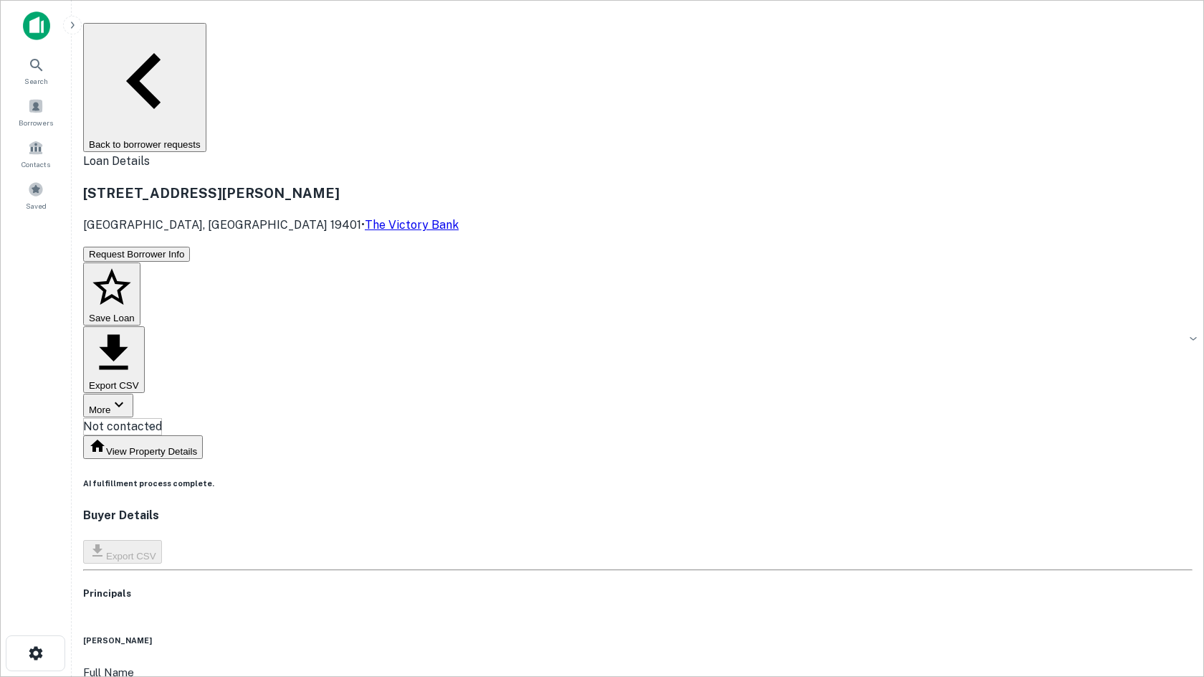
click at [521, 145] on body "Search Borrowers Contacts Saved Back to borrower requests Loan Details [STREET_…" at bounding box center [602, 338] width 1204 height 677
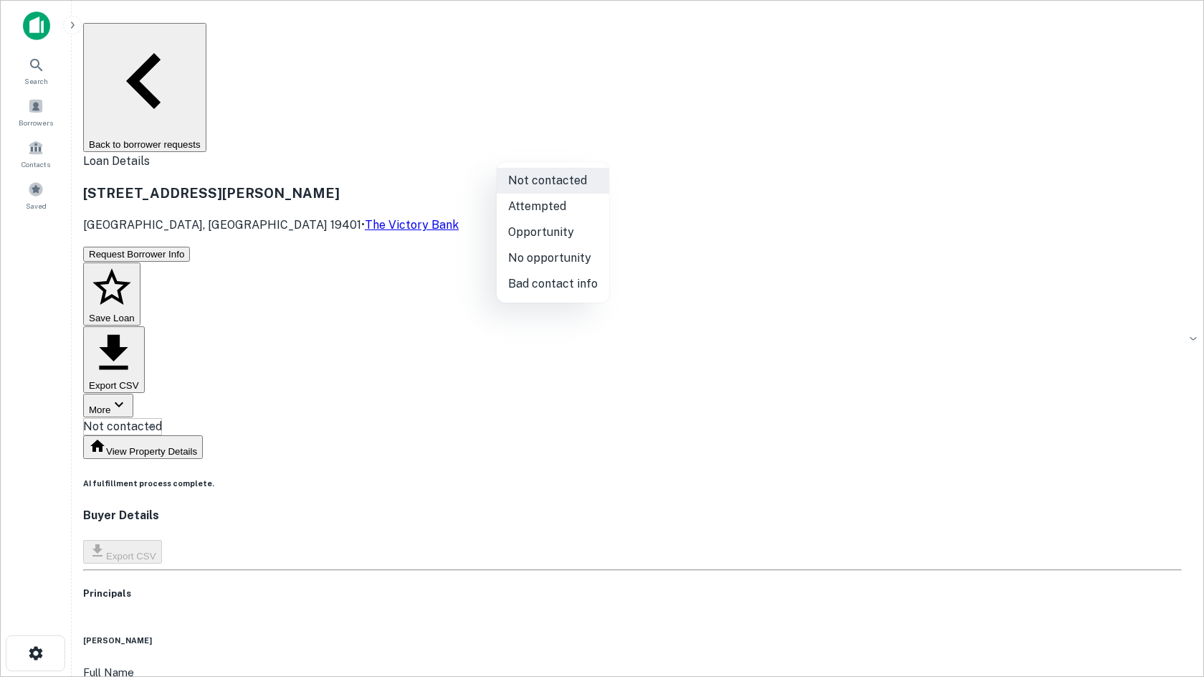
drag, startPoint x: 533, startPoint y: 287, endPoint x: 525, endPoint y: 284, distance: 8.7
click at [532, 287] on li "Bad contact info" at bounding box center [553, 284] width 113 height 26
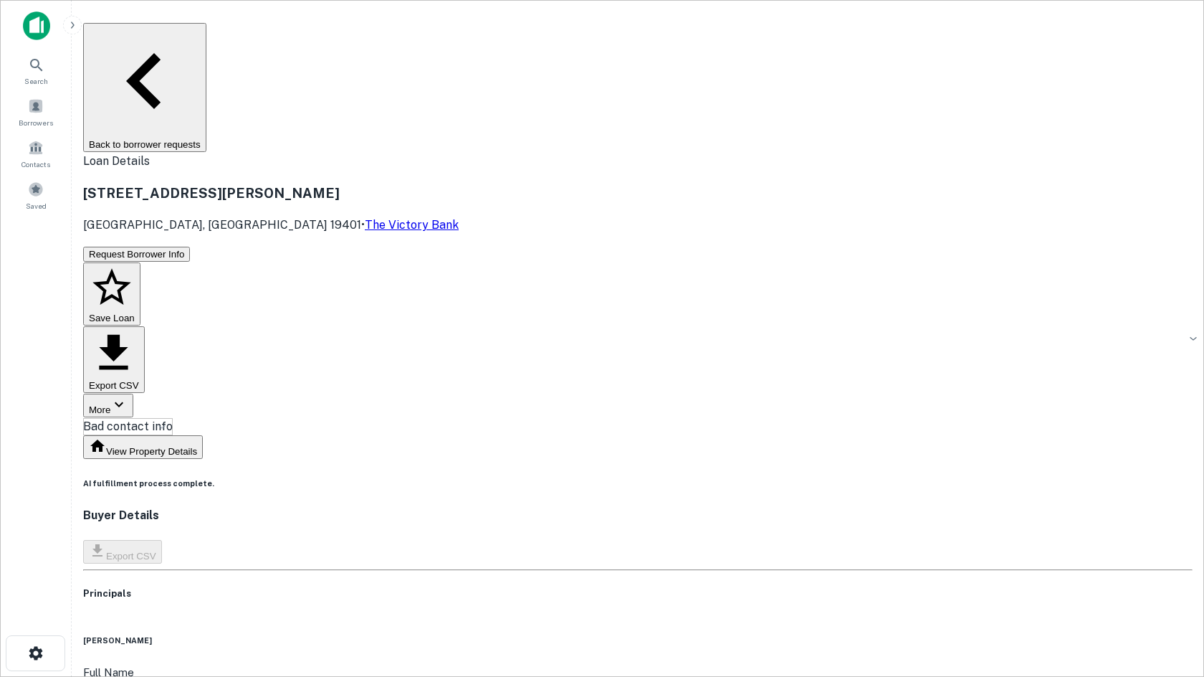
type input "**********"
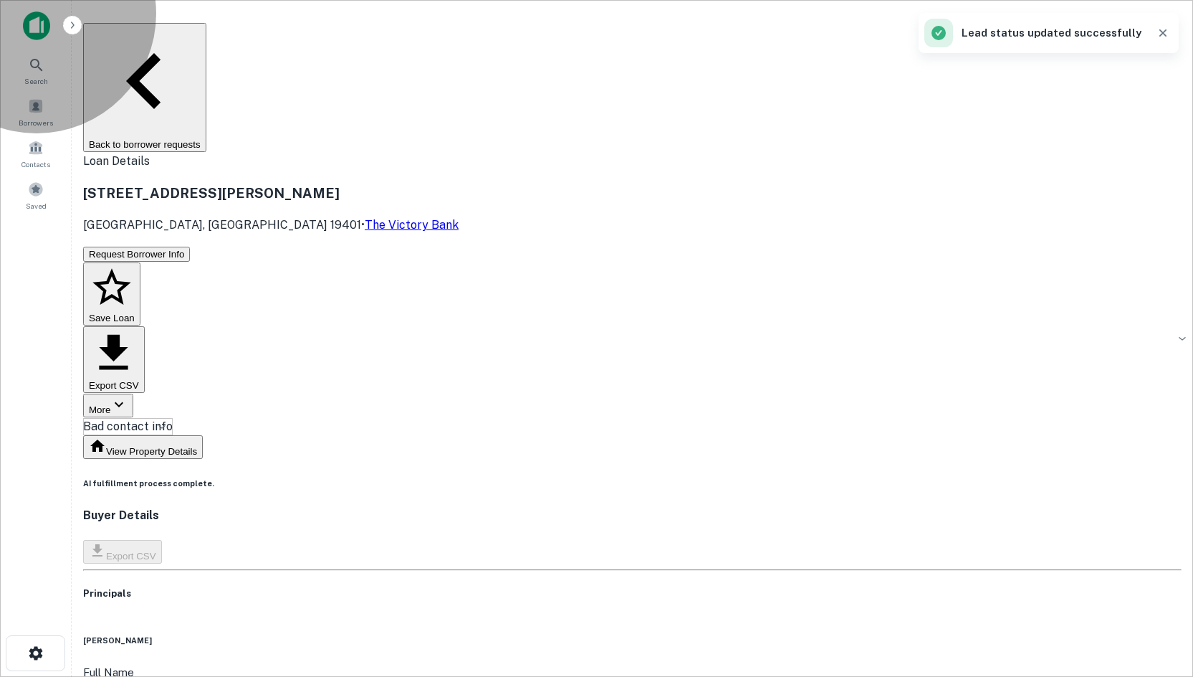
click at [134, 37] on button "Back to borrower requests" at bounding box center [144, 87] width 123 height 129
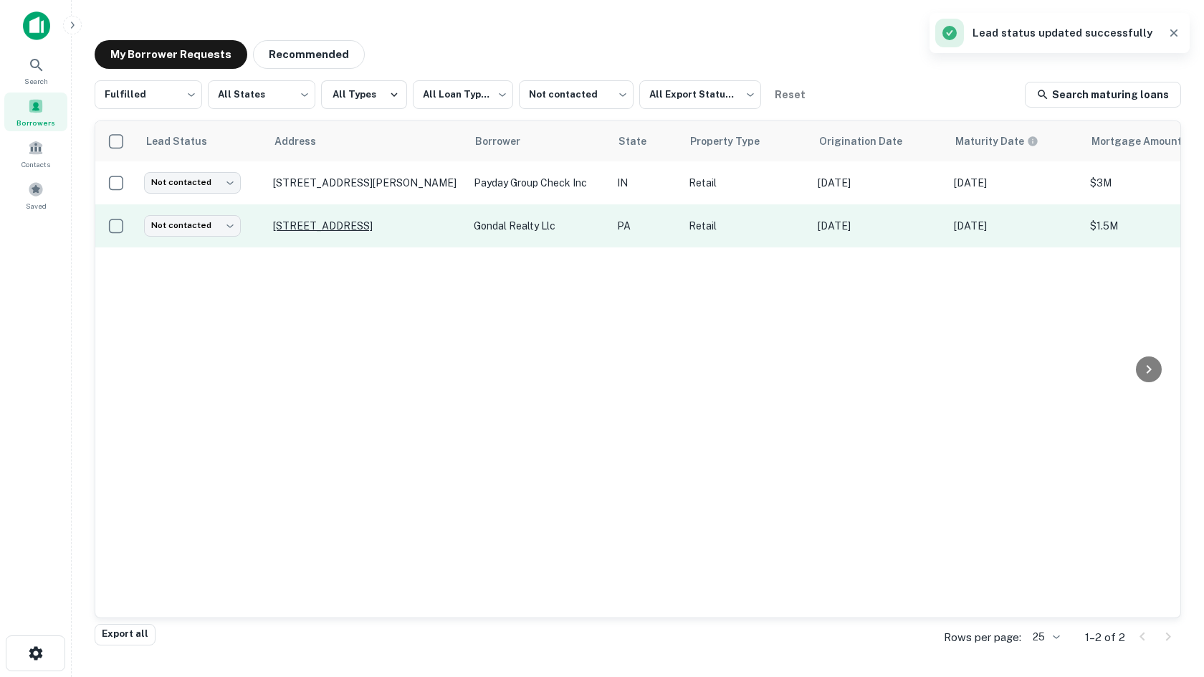
click at [328, 223] on p "[STREET_ADDRESS]" at bounding box center [366, 225] width 186 height 13
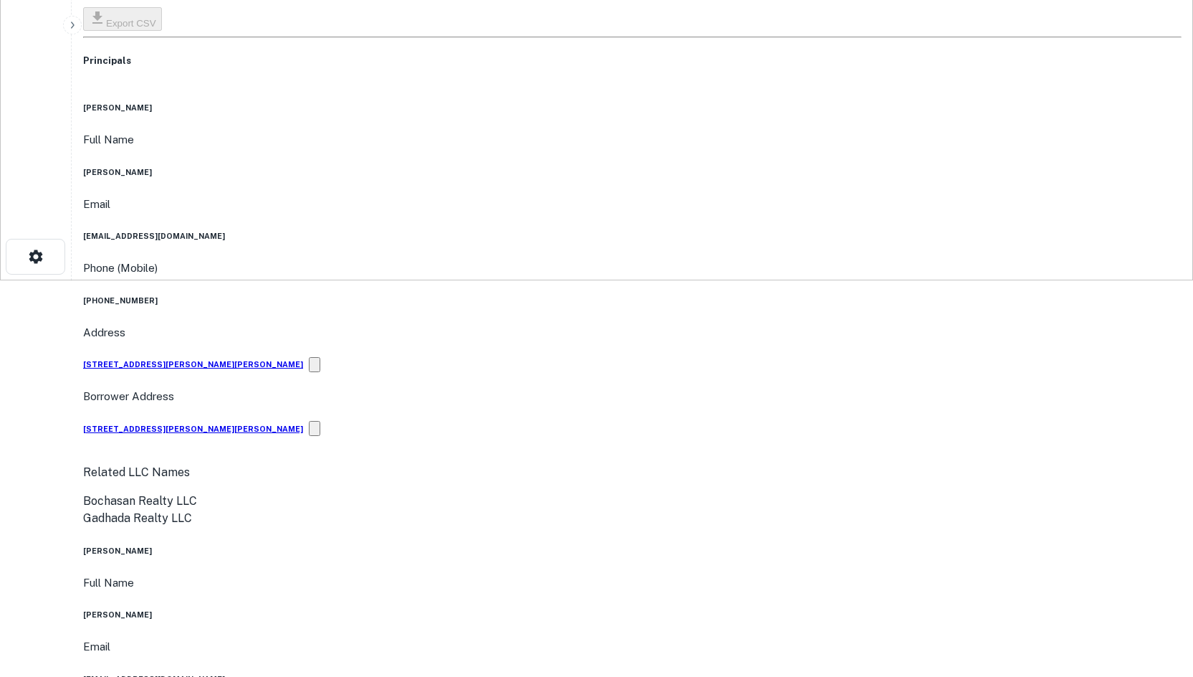
scroll to position [143, 0]
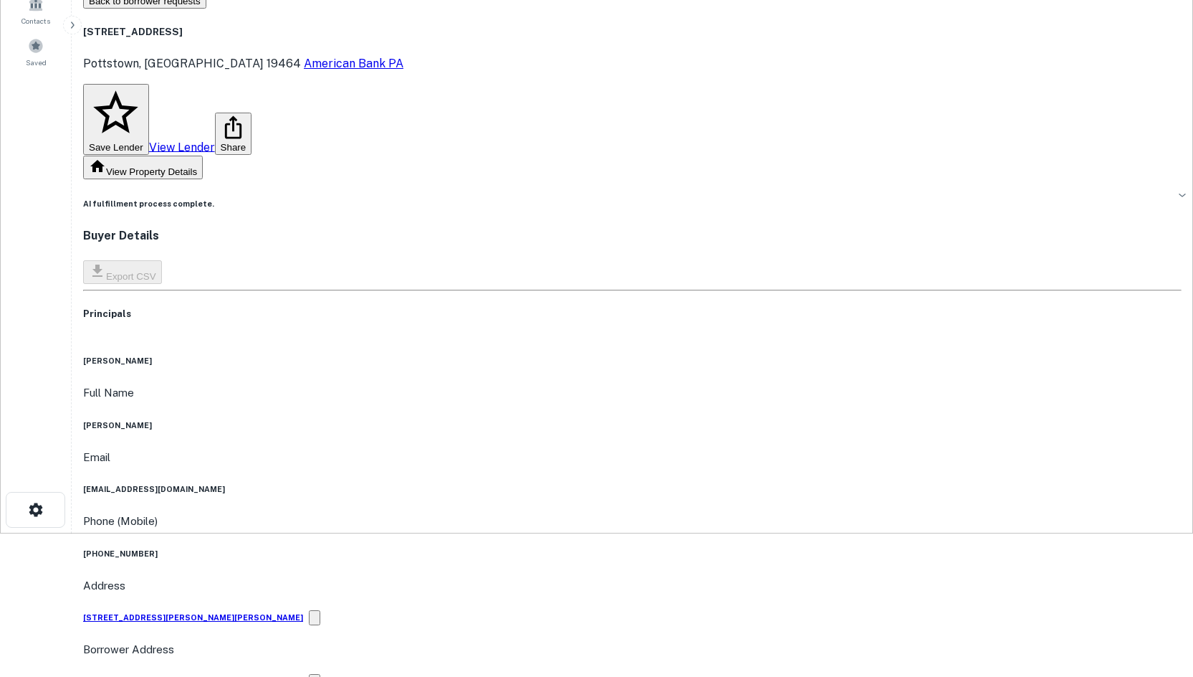
click at [584, 548] on h6 "[PHONE_NUMBER]" at bounding box center [632, 553] width 1099 height 11
click at [768, 307] on div "Principals" at bounding box center [632, 322] width 1099 height 30
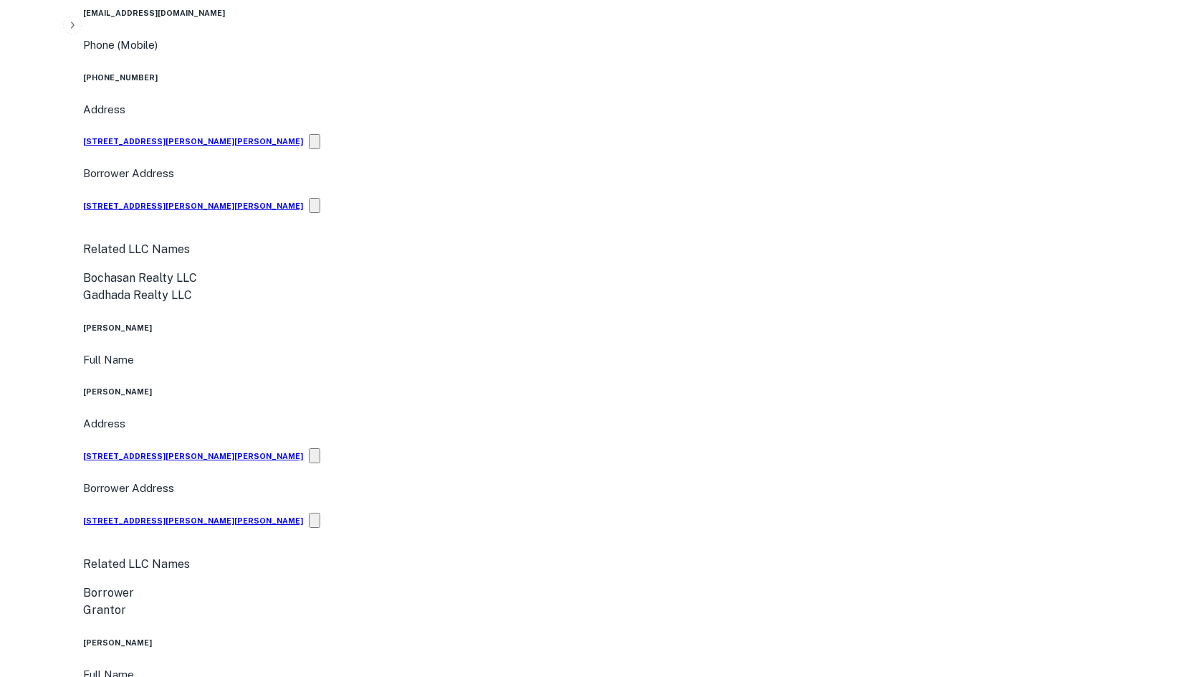
scroll to position [1075, 0]
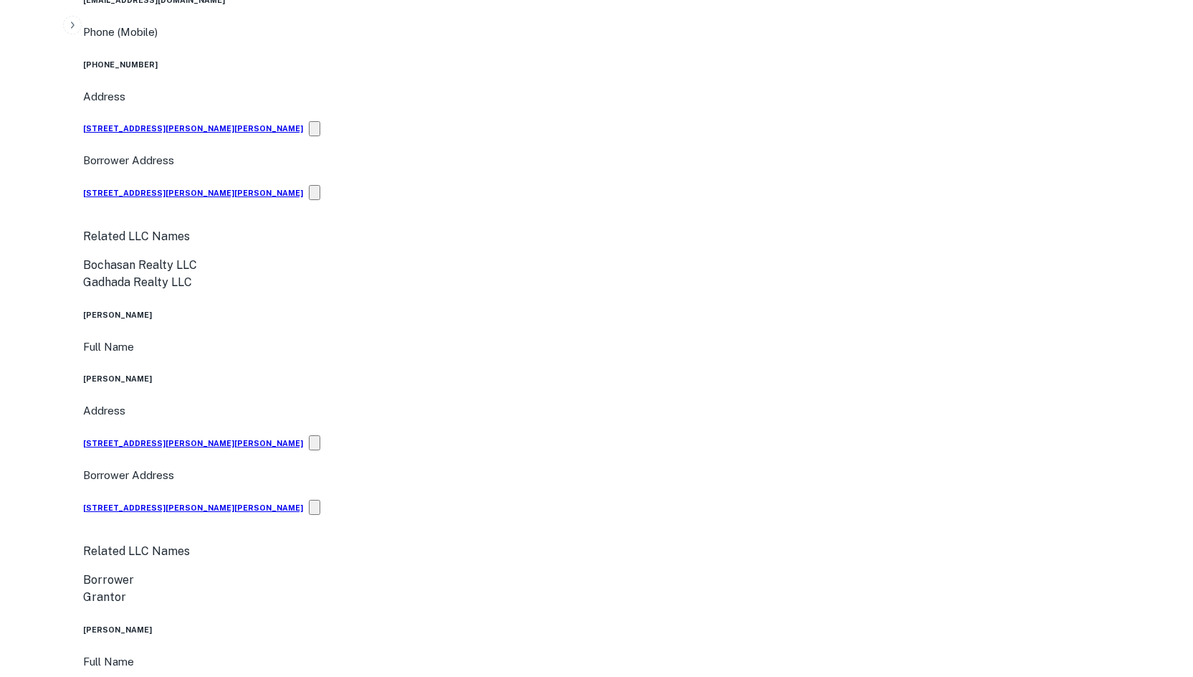
drag, startPoint x: 1145, startPoint y: 517, endPoint x: 894, endPoint y: 456, distance: 258.1
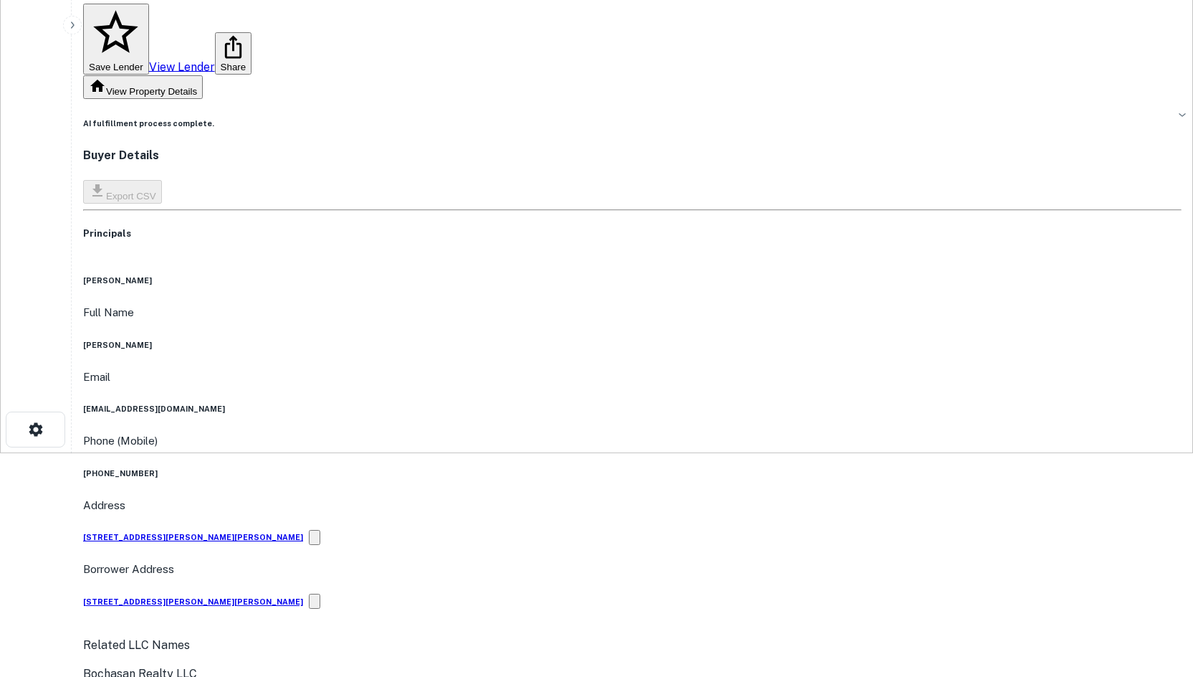
scroll to position [215, 0]
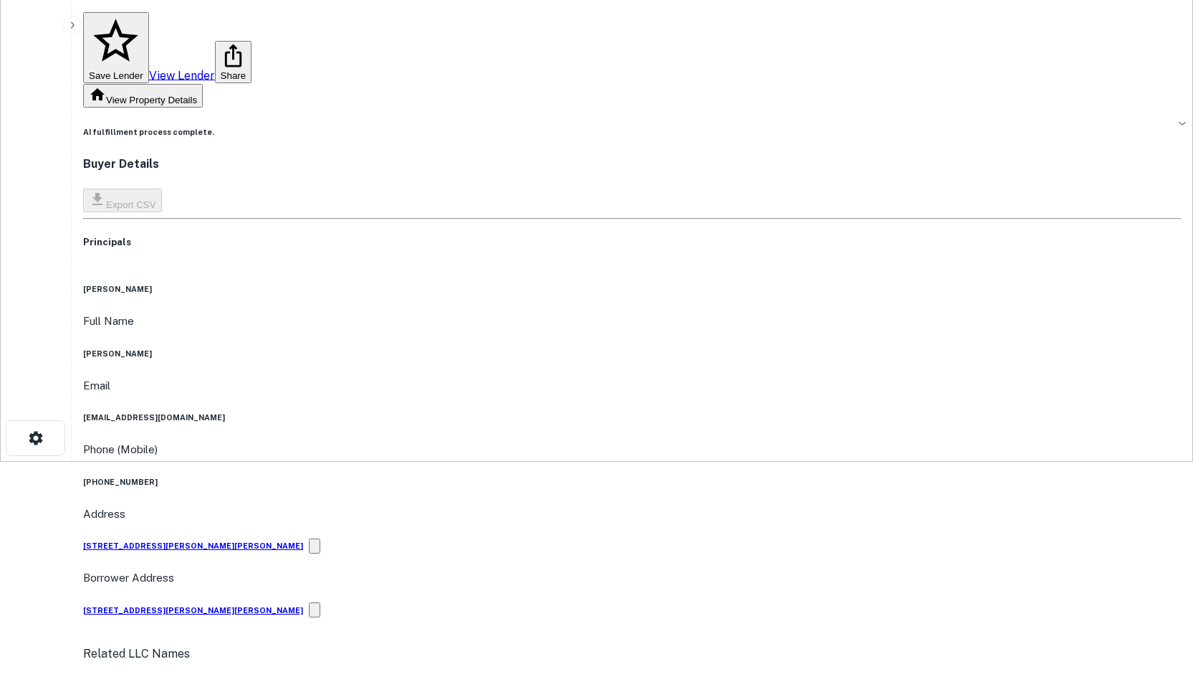
click at [568, 476] on h6 "[PHONE_NUMBER]" at bounding box center [632, 481] width 1099 height 11
copy h6 "[PHONE_NUMBER]"
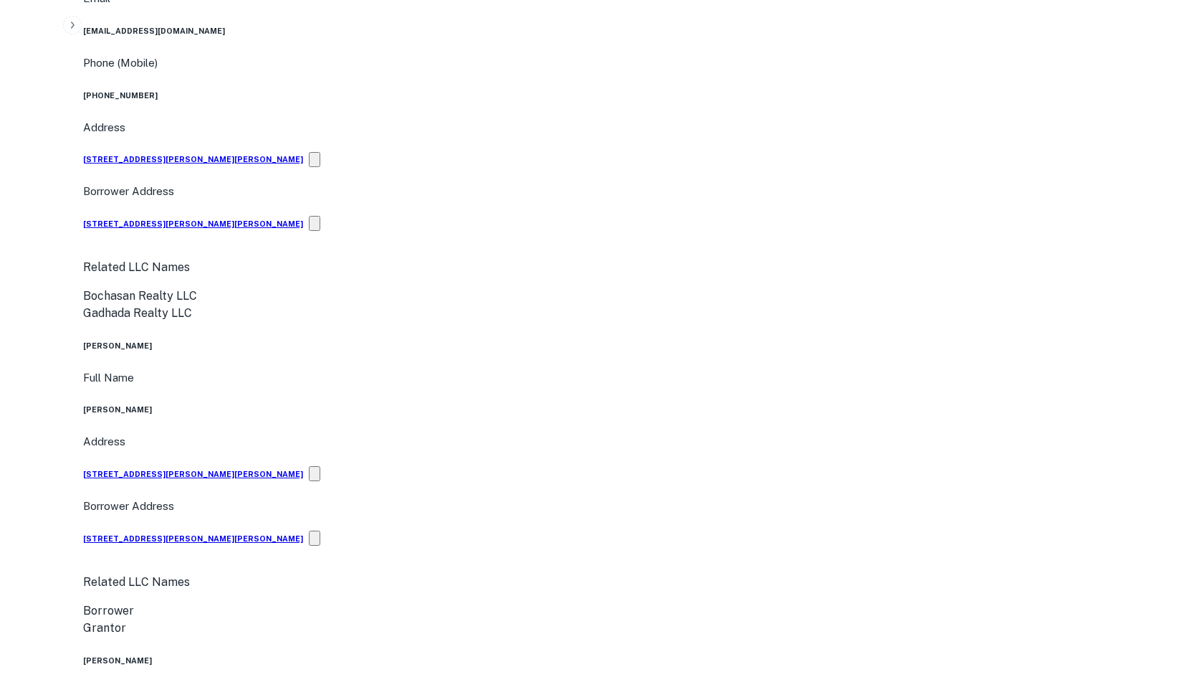
scroll to position [1075, 0]
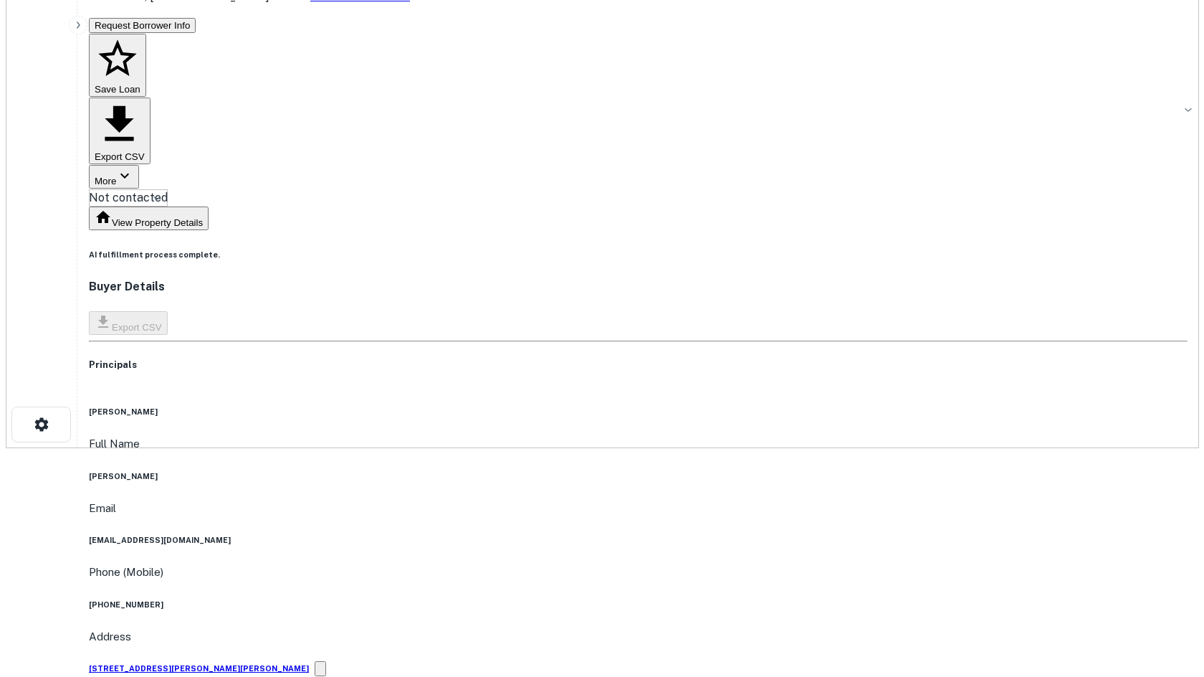
scroll to position [0, 0]
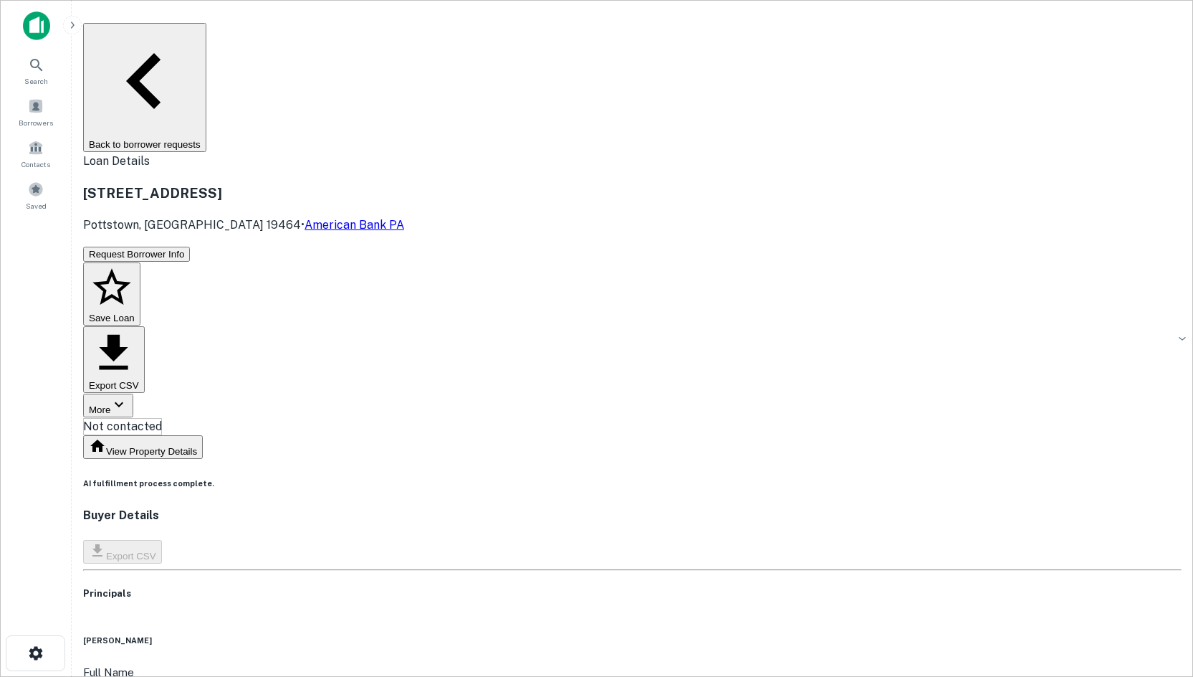
click at [610, 245] on div "Request Borrower Info Save Loan Export CSV More Not contacted **** ​" at bounding box center [632, 340] width 1099 height 190
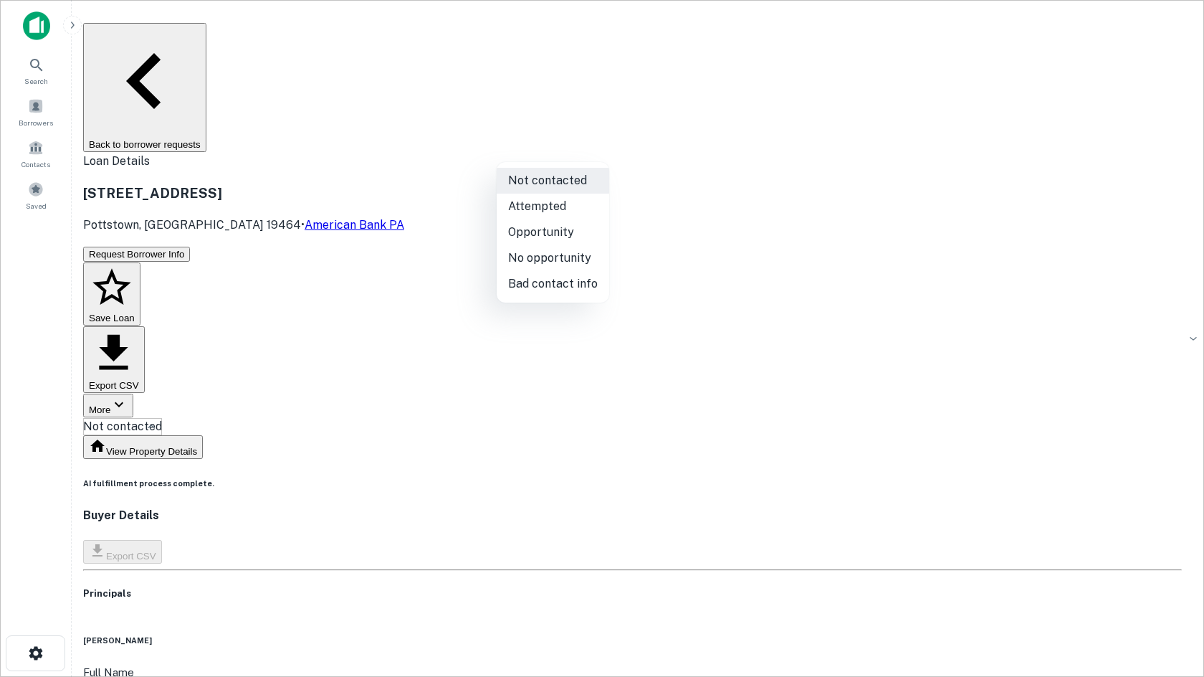
click at [568, 155] on body "Search Borrowers Contacts Saved Back to borrower requests Loan Details [STREET_…" at bounding box center [602, 338] width 1204 height 677
click at [553, 205] on li "Attempted" at bounding box center [553, 207] width 113 height 26
type input "*********"
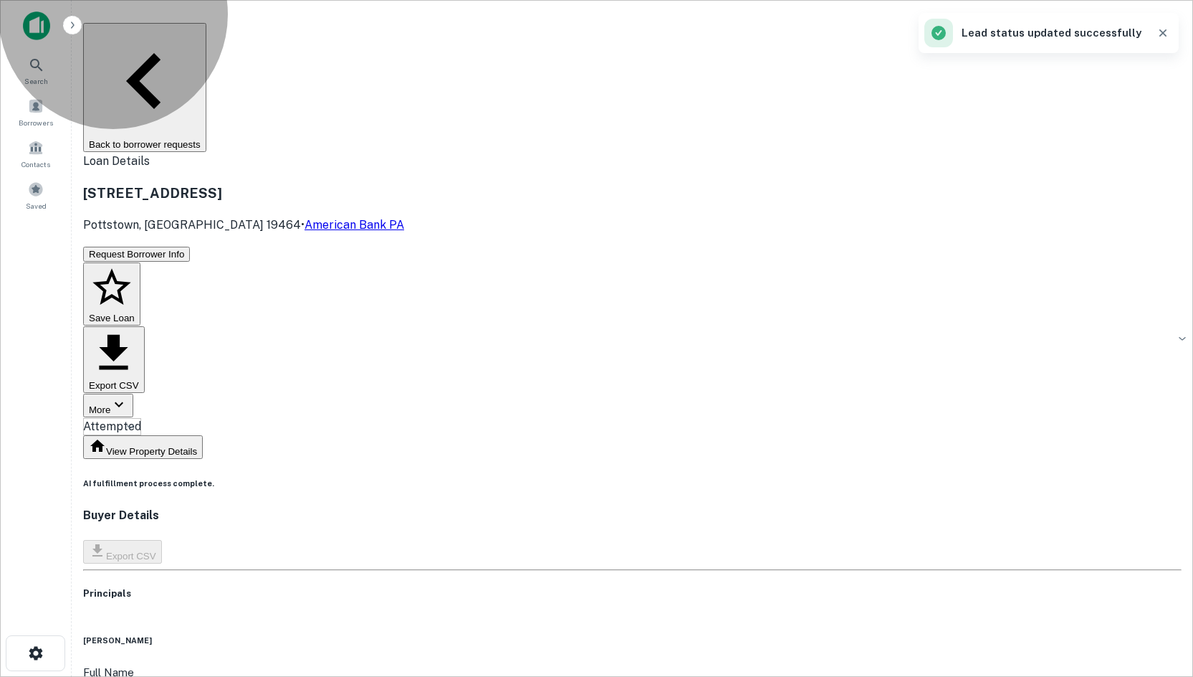
click at [206, 36] on button "Back to borrower requests" at bounding box center [144, 87] width 123 height 129
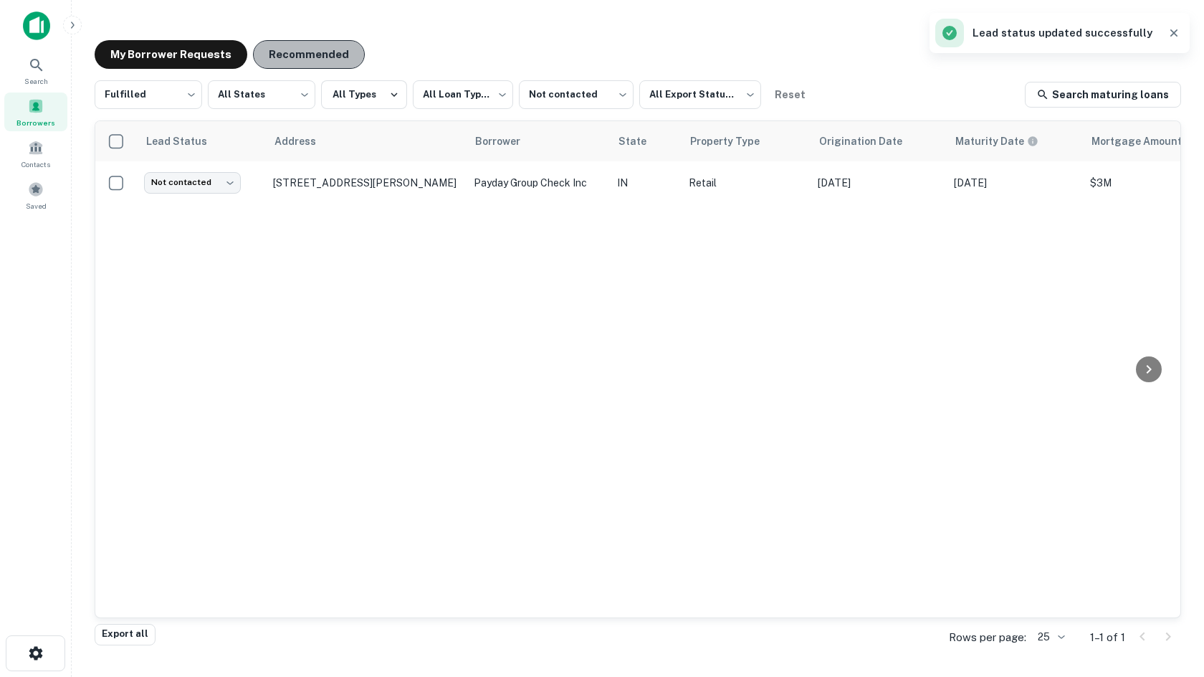
click at [328, 47] on button "Recommended" at bounding box center [309, 54] width 112 height 29
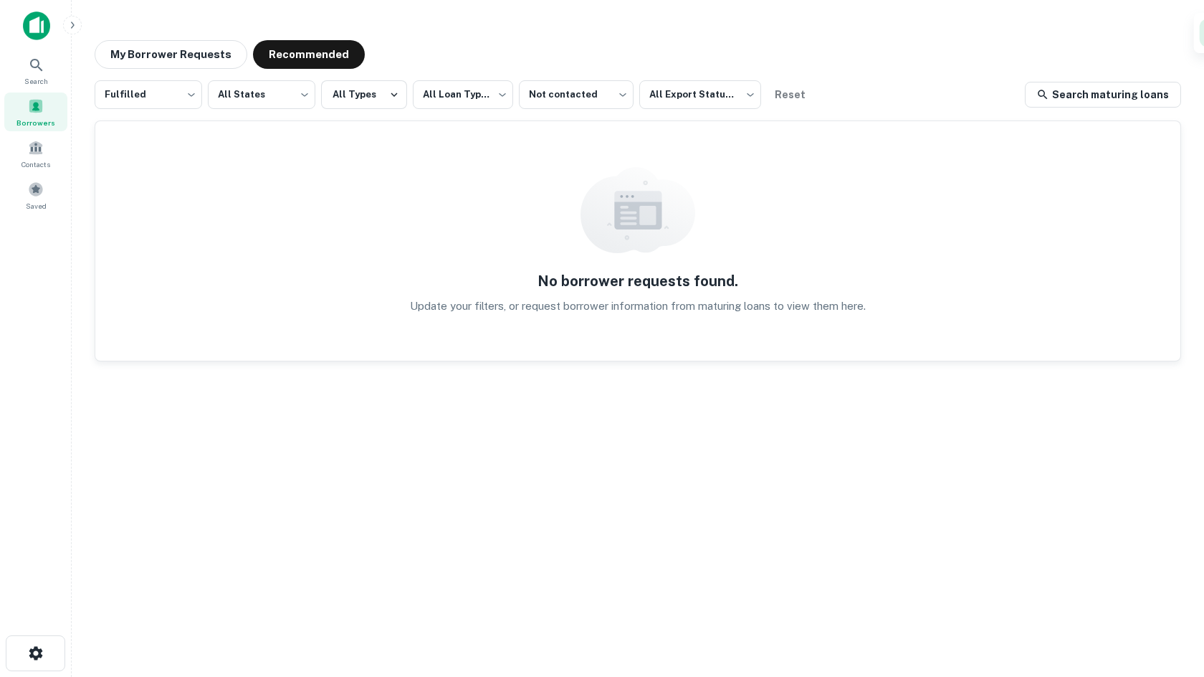
click at [187, 71] on div "**********" at bounding box center [637, 333] width 1109 height 609
click at [187, 60] on button "My Borrower Requests" at bounding box center [171, 54] width 153 height 29
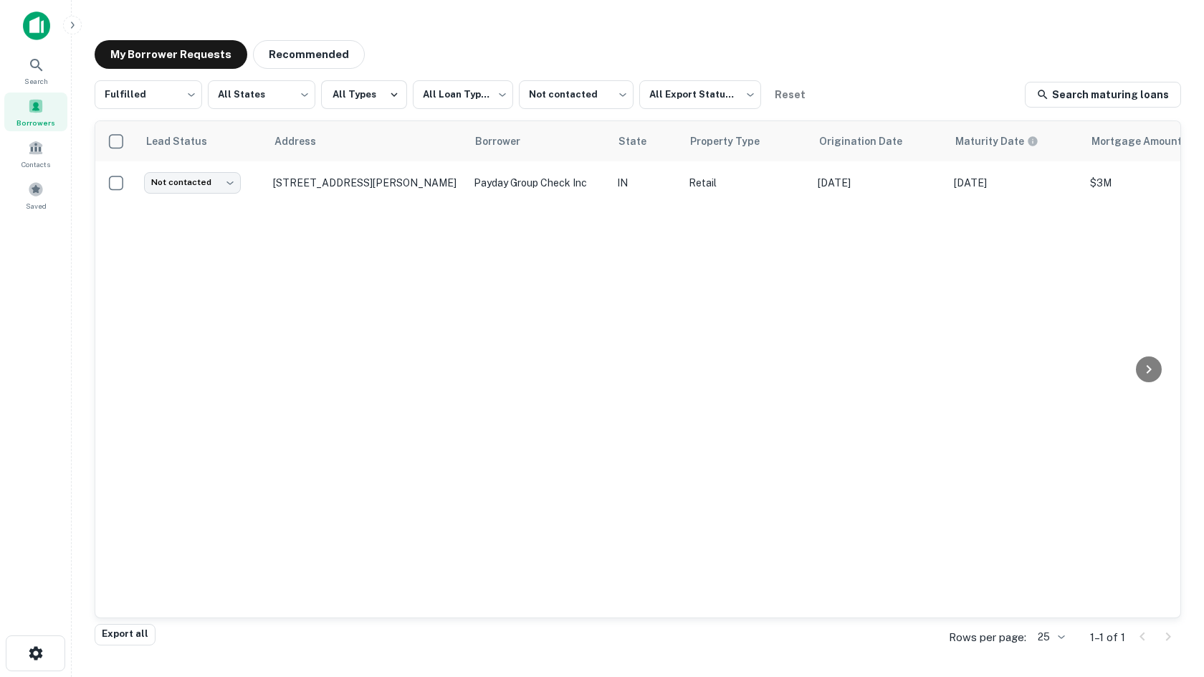
click at [155, 272] on div "Lead Status Address Borrower State Property Type Origination Date Maturity Date…" at bounding box center [637, 369] width 1085 height 496
drag, startPoint x: 136, startPoint y: 304, endPoint x: 113, endPoint y: 209, distance: 97.3
click at [136, 304] on div "Lead Status Address Borrower State Property Type Origination Date Maturity Date…" at bounding box center [637, 369] width 1085 height 496
